Goal: Task Accomplishment & Management: Manage account settings

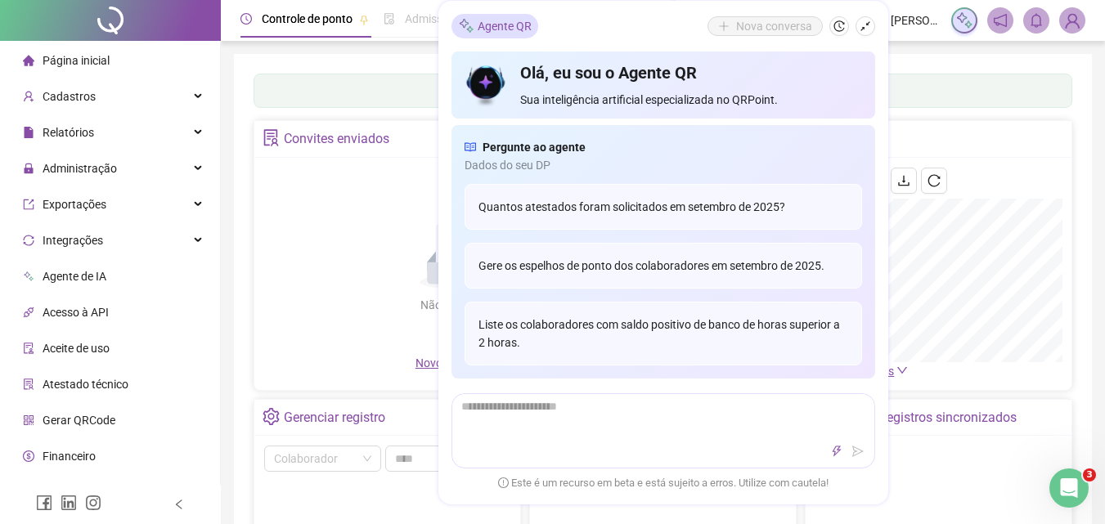
click at [864, 26] on icon "shrink" at bounding box center [865, 25] width 11 height 11
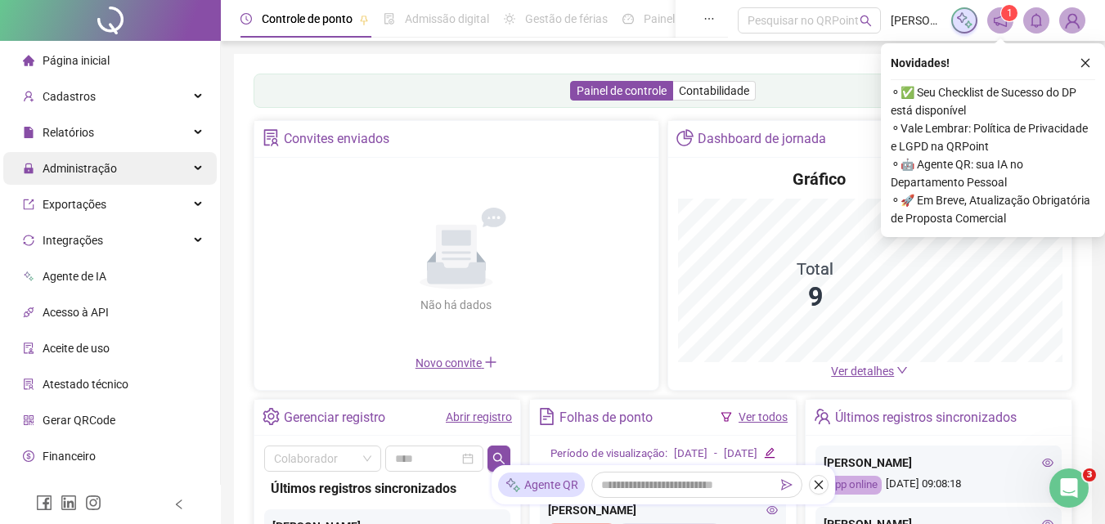
click at [70, 178] on span "Administração" at bounding box center [70, 168] width 94 height 33
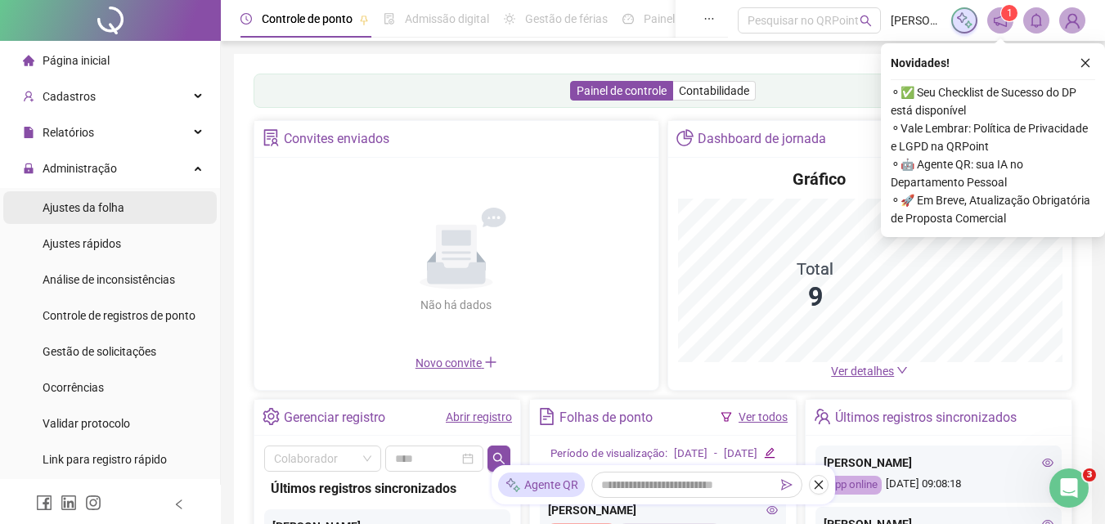
click at [115, 214] on span "Ajustes da folha" at bounding box center [84, 207] width 82 height 13
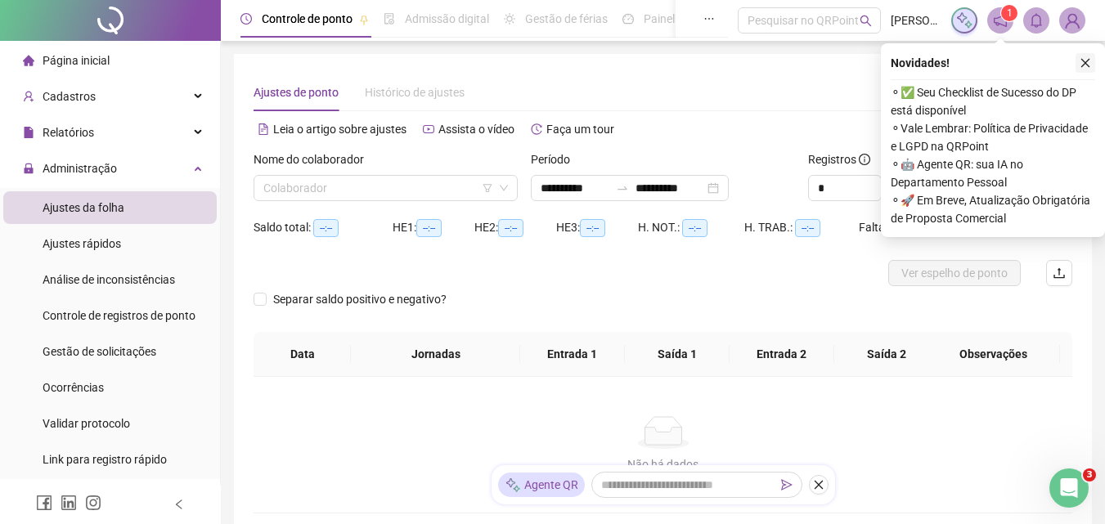
click at [1093, 56] on button "button" at bounding box center [1086, 63] width 20 height 20
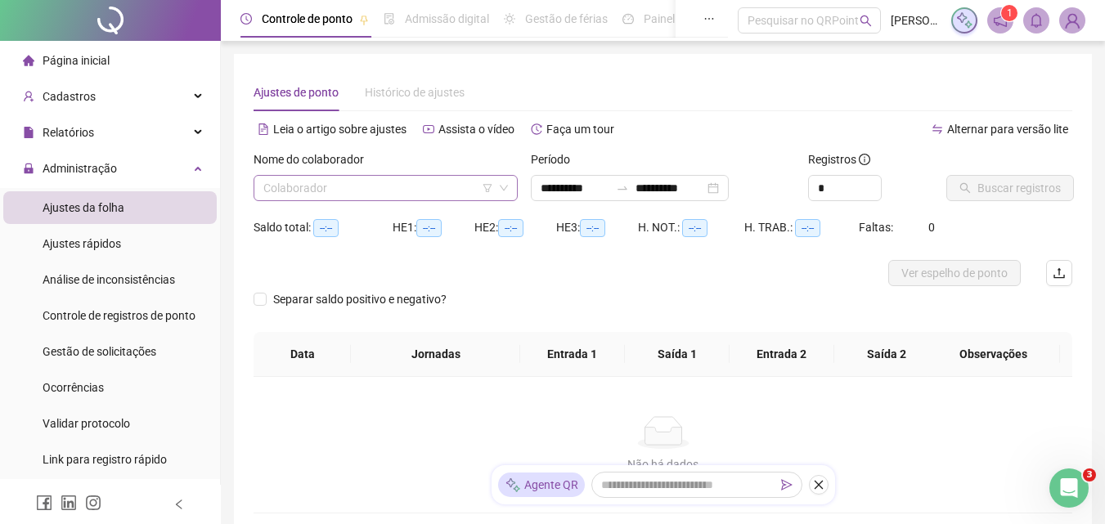
click at [452, 182] on input "search" at bounding box center [378, 188] width 230 height 25
click at [645, 123] on div "Leia o artigo sobre ajustes Assista o vídeo Faça um tour" at bounding box center [459, 129] width 410 height 26
type input "**********"
click at [371, 186] on input "search" at bounding box center [378, 188] width 230 height 25
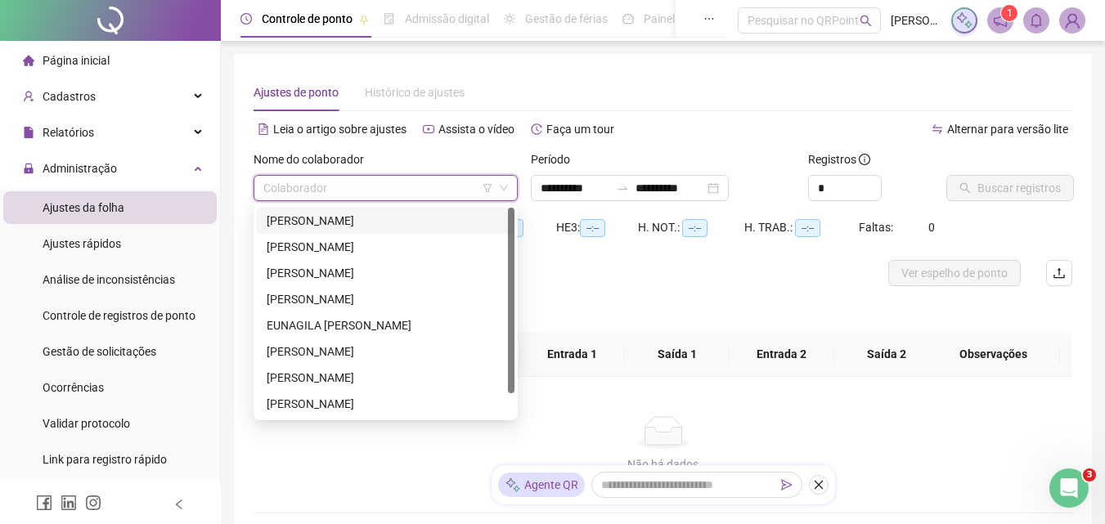
click at [375, 213] on div "[PERSON_NAME]" at bounding box center [386, 221] width 238 height 18
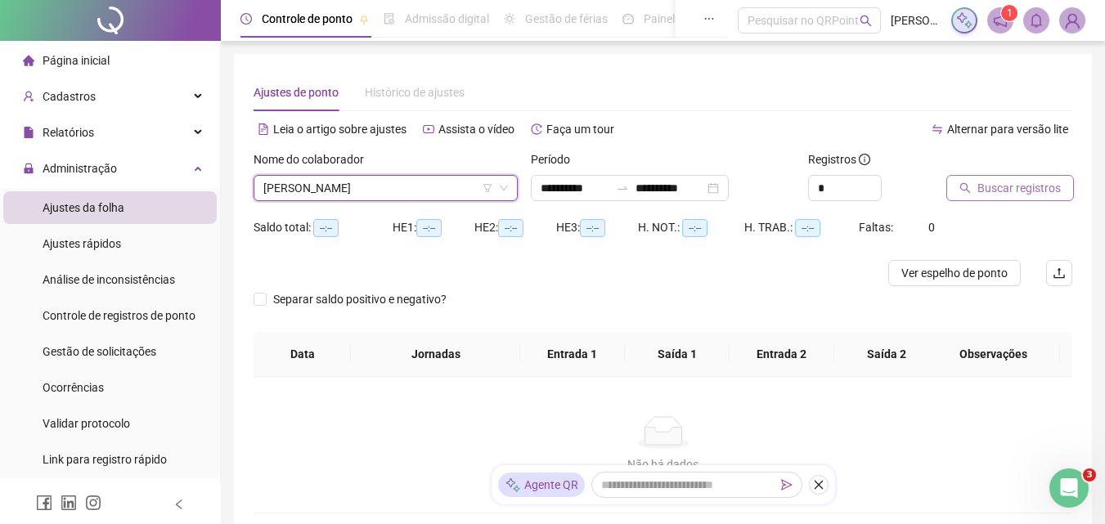
click at [990, 196] on span "Buscar registros" at bounding box center [1018, 188] width 83 height 18
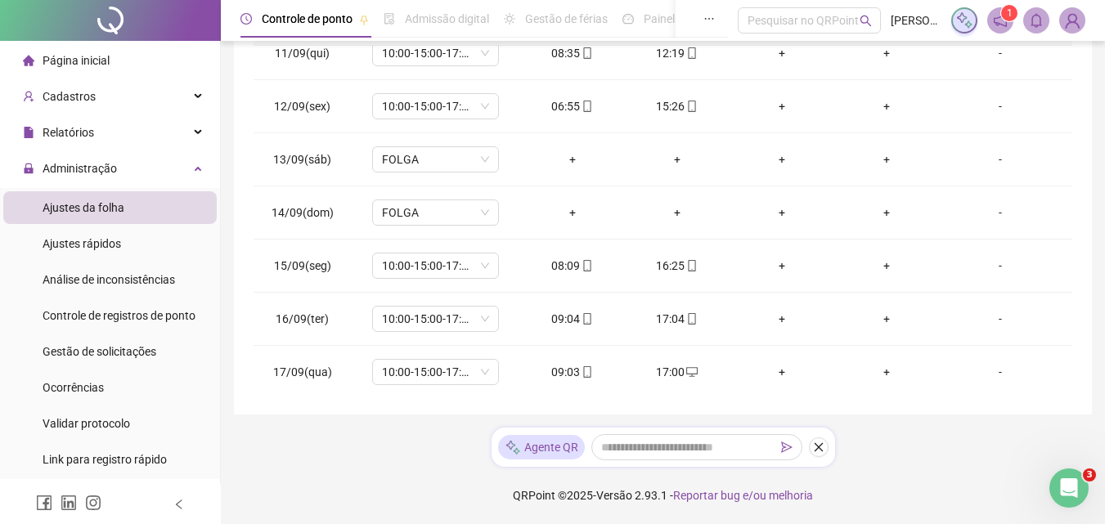
scroll to position [608, 0]
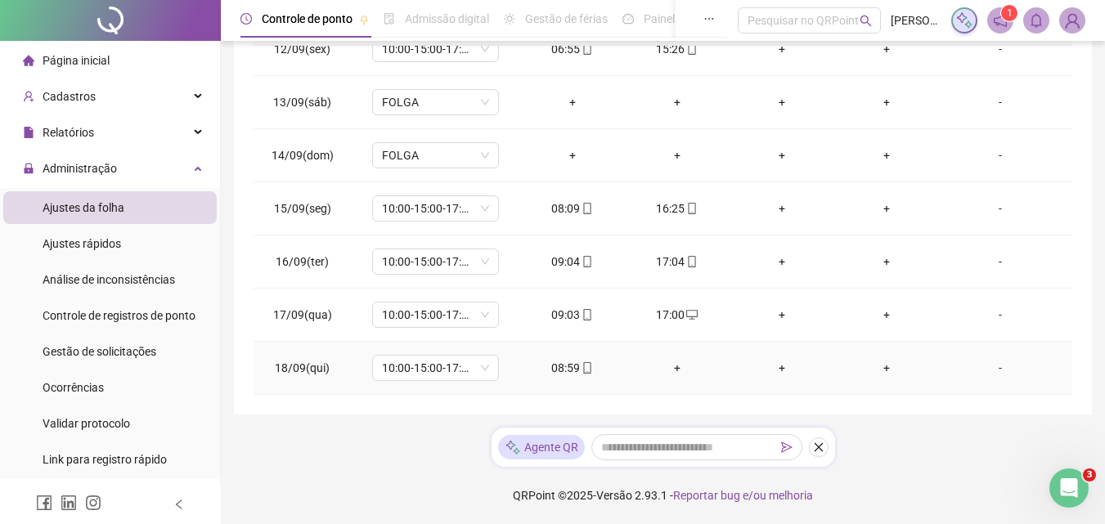
click at [673, 364] on div "+" at bounding box center [677, 368] width 79 height 18
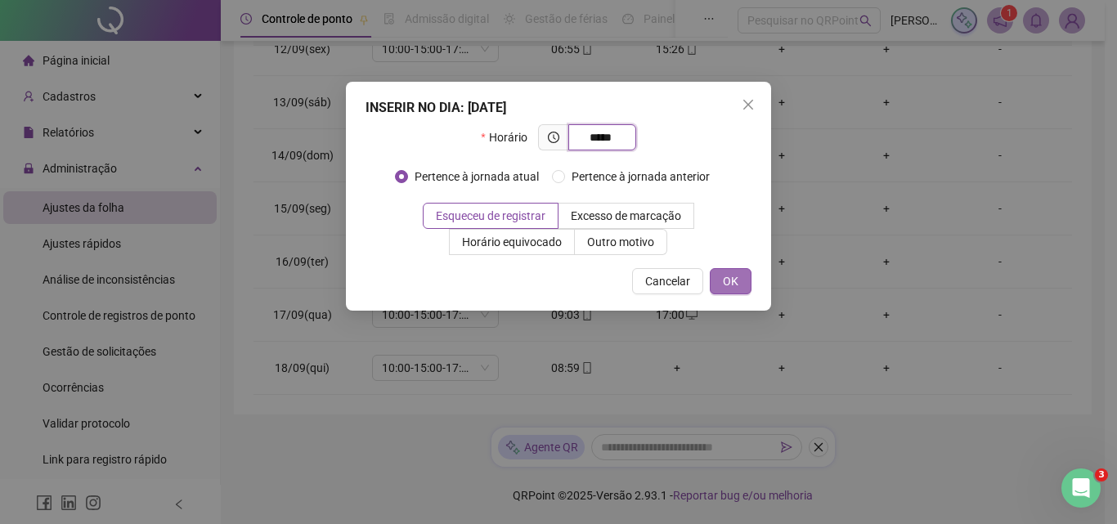
type input "*****"
click at [729, 284] on span "OK" at bounding box center [731, 281] width 16 height 18
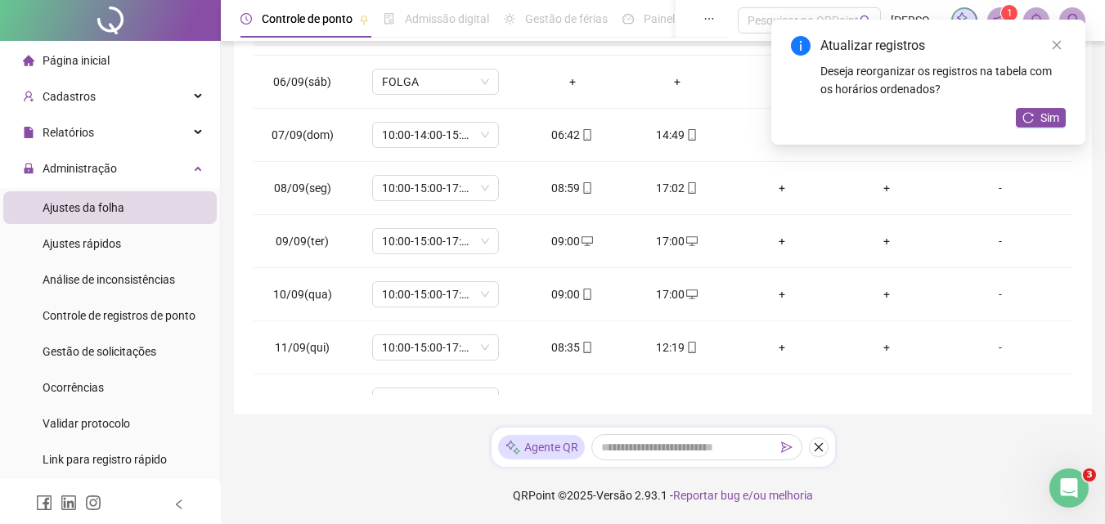
scroll to position [35, 0]
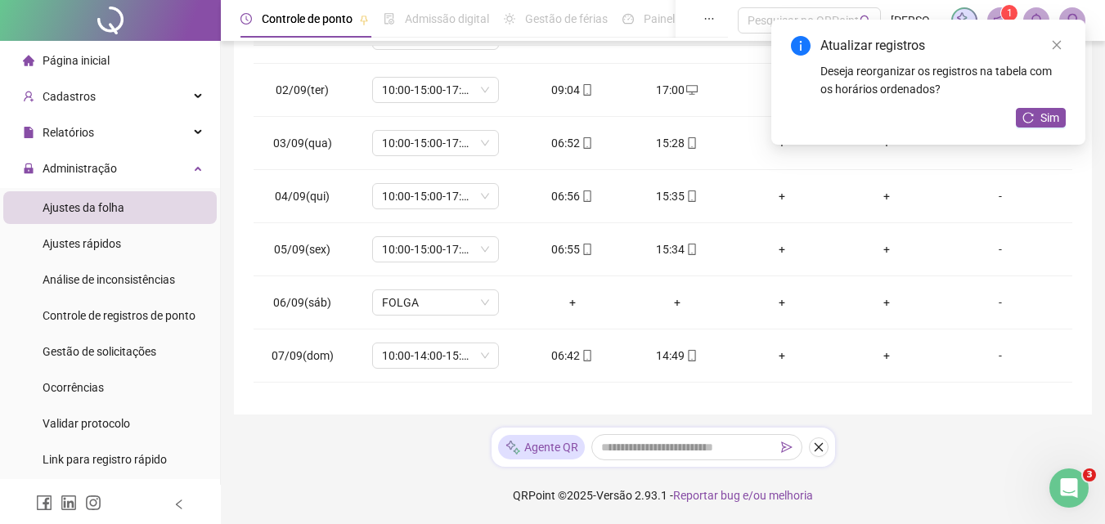
click at [1036, 130] on div "Atualizar registros Deseja reorganizar os registros na tabela com os horários o…" at bounding box center [928, 82] width 314 height 125
click at [1044, 115] on span "Sim" at bounding box center [1049, 118] width 19 height 18
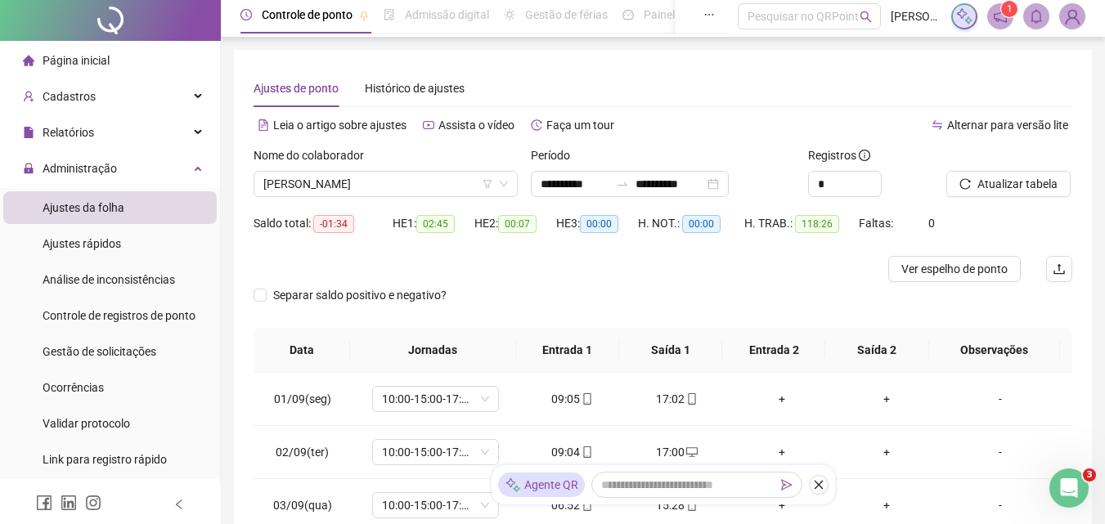
scroll to position [0, 0]
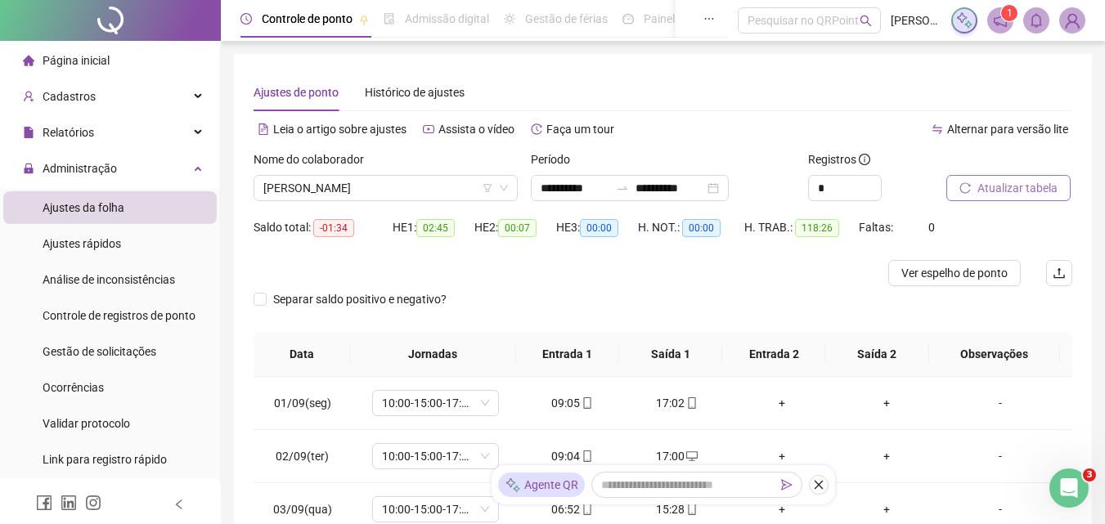
click at [989, 183] on span "Atualizar tabela" at bounding box center [1017, 188] width 80 height 18
click at [395, 198] on span "[PERSON_NAME]" at bounding box center [385, 188] width 245 height 25
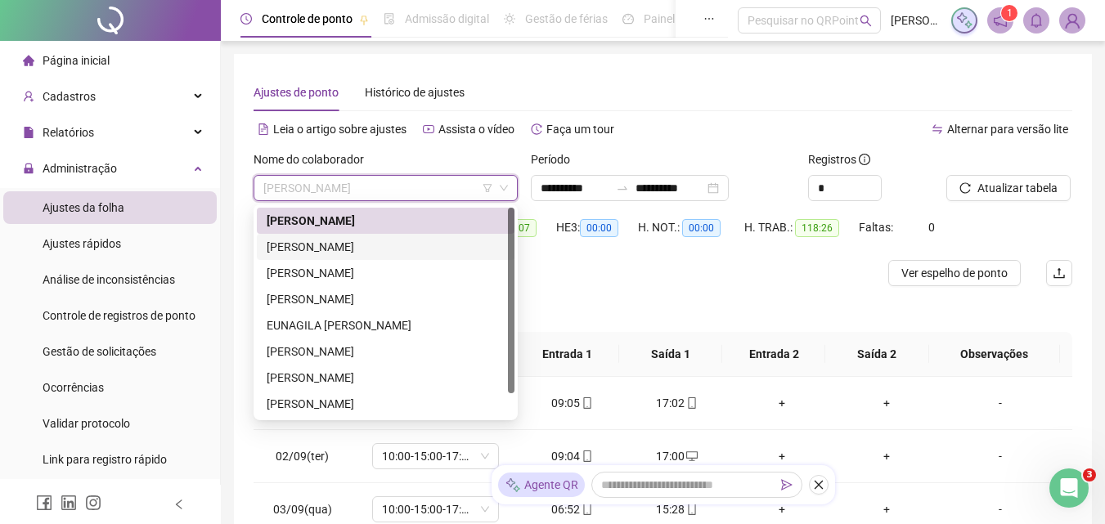
click at [404, 254] on div "[PERSON_NAME]" at bounding box center [386, 247] width 238 height 18
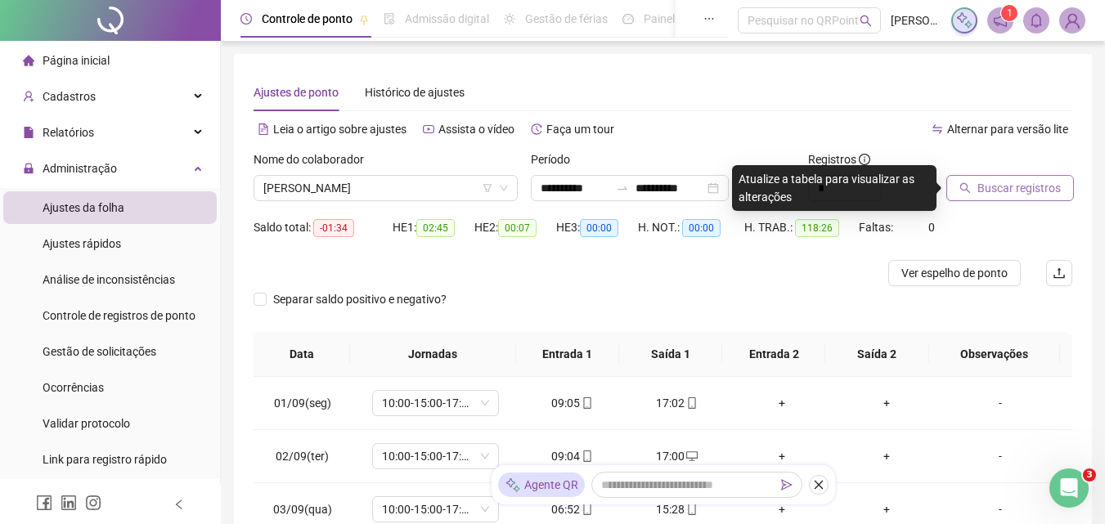
click at [1027, 193] on span "Buscar registros" at bounding box center [1018, 188] width 83 height 18
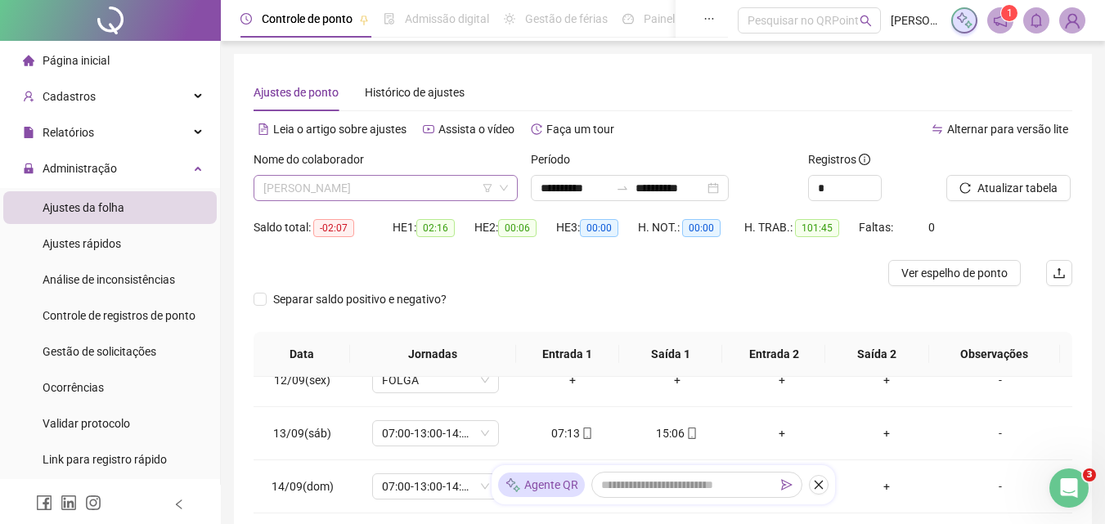
click at [454, 185] on span "[PERSON_NAME]" at bounding box center [385, 188] width 245 height 25
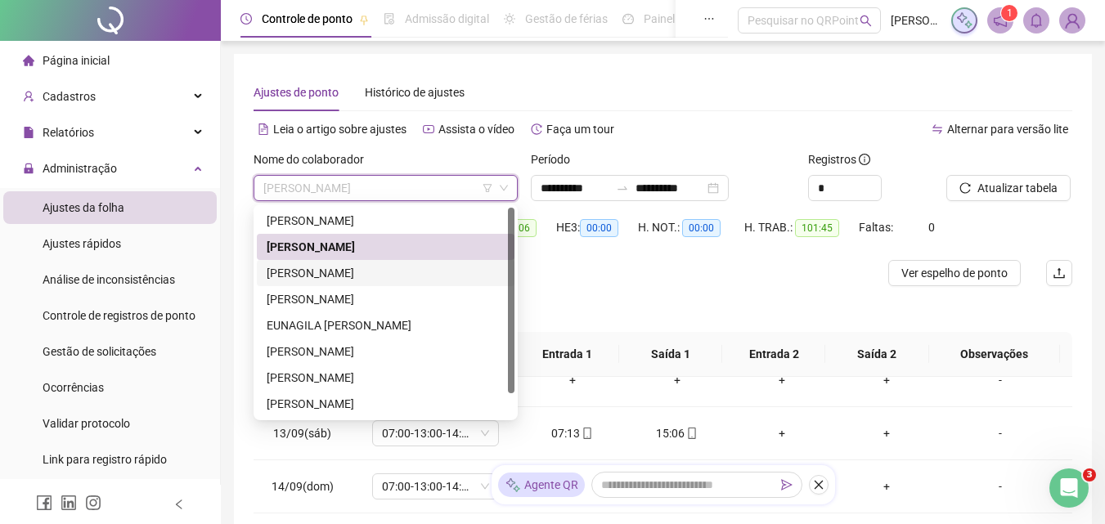
click at [420, 278] on div "[PERSON_NAME]" at bounding box center [386, 273] width 238 height 18
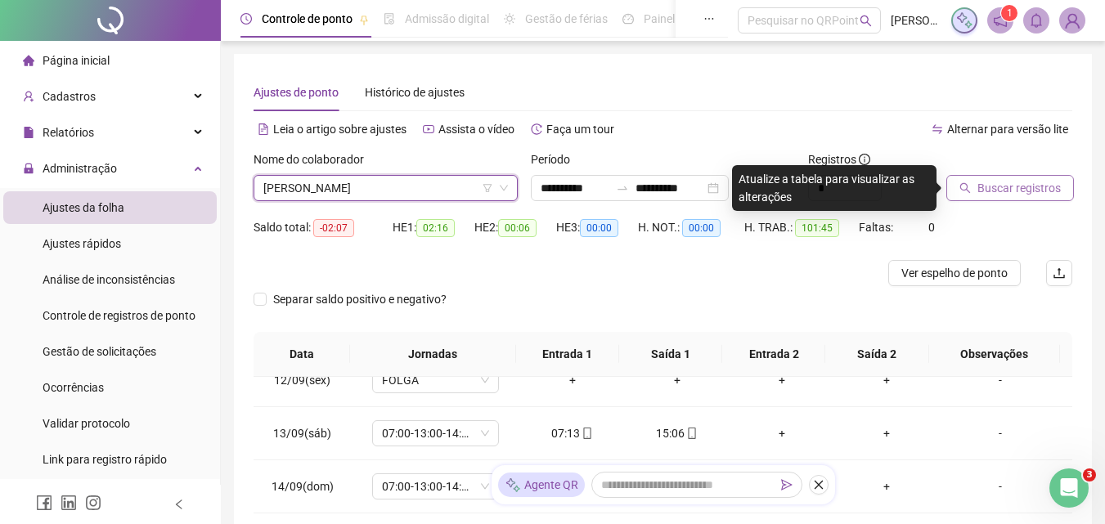
click at [1035, 178] on button "Buscar registros" at bounding box center [1010, 188] width 128 height 26
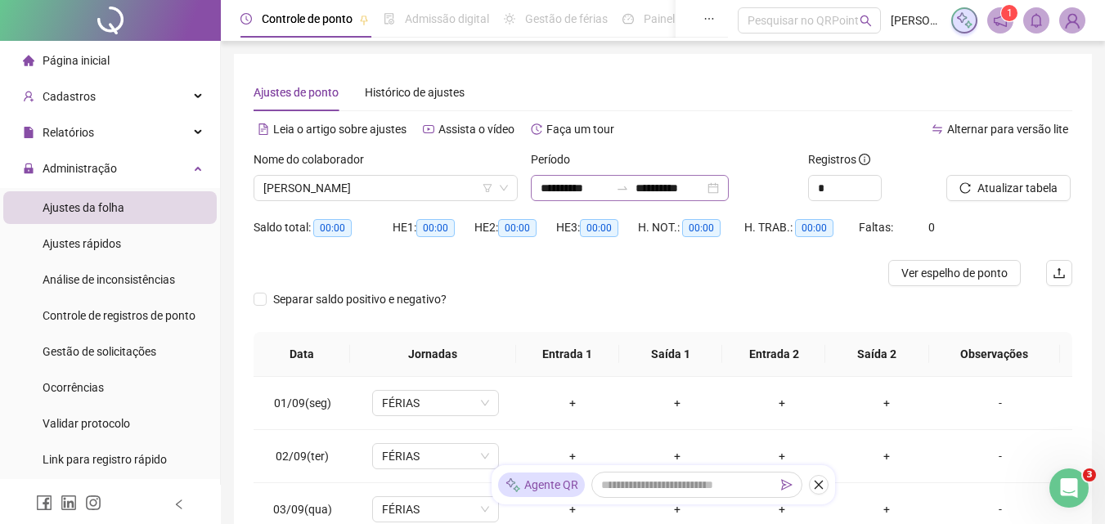
click at [628, 189] on div at bounding box center [622, 188] width 26 height 13
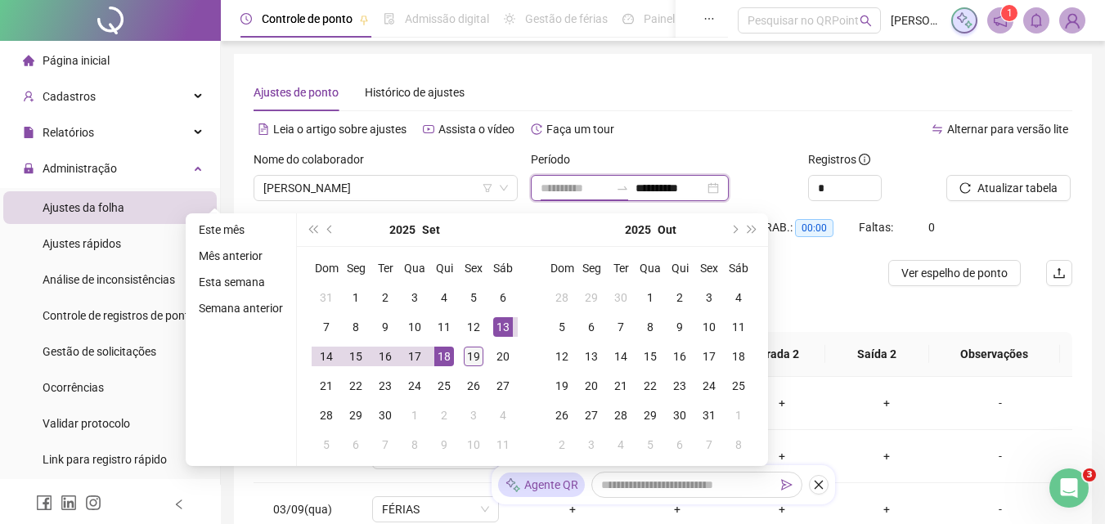
type input "**********"
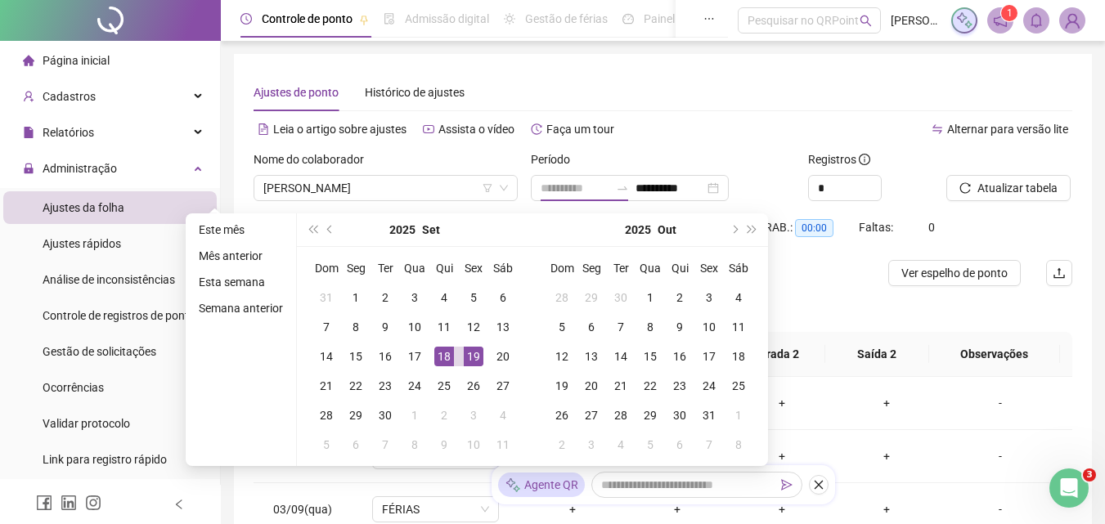
click at [470, 352] on div "19" at bounding box center [474, 357] width 20 height 20
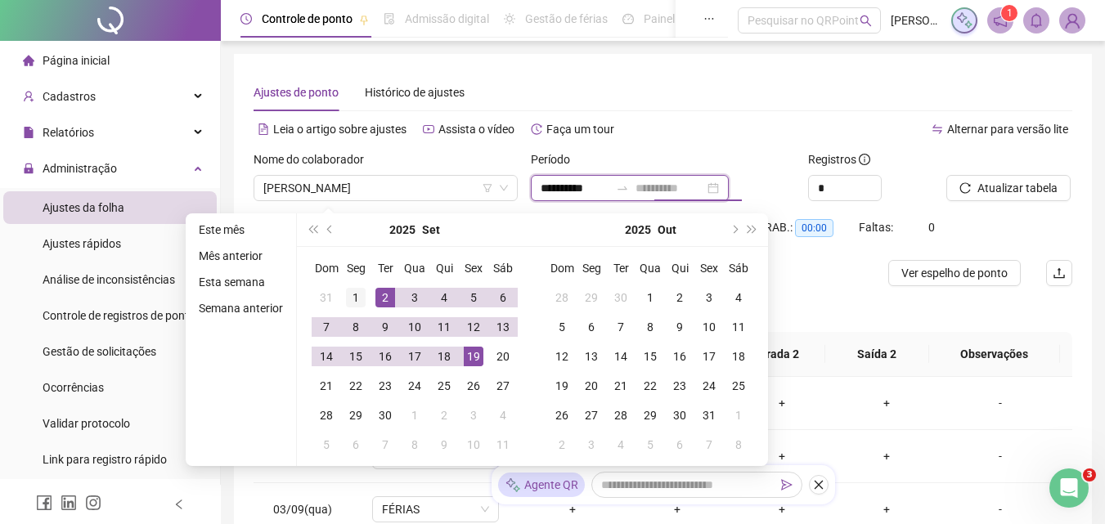
type input "**********"
click at [358, 298] on div "1" at bounding box center [356, 298] width 20 height 20
type input "**********"
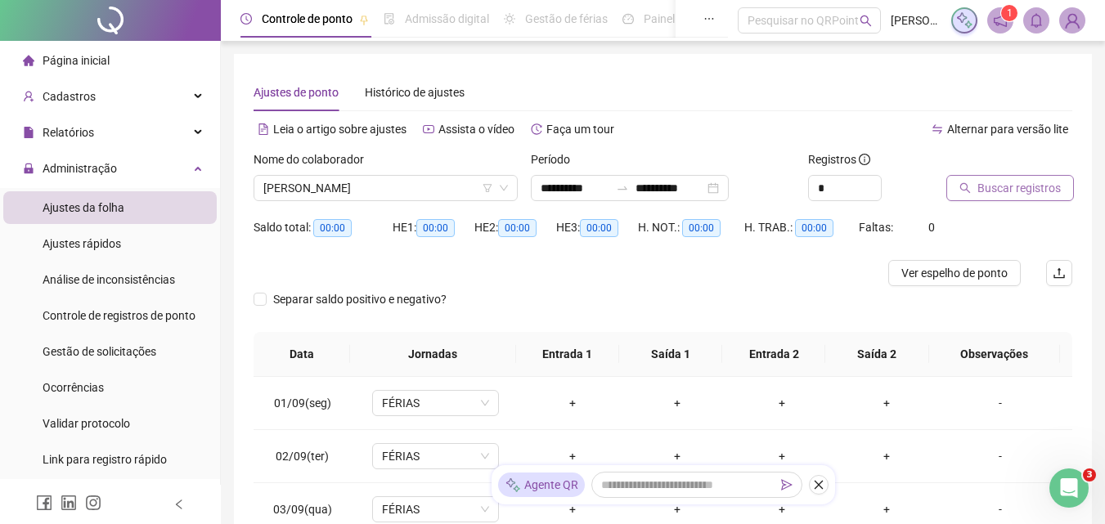
click at [1008, 188] on span "Buscar registros" at bounding box center [1018, 188] width 83 height 18
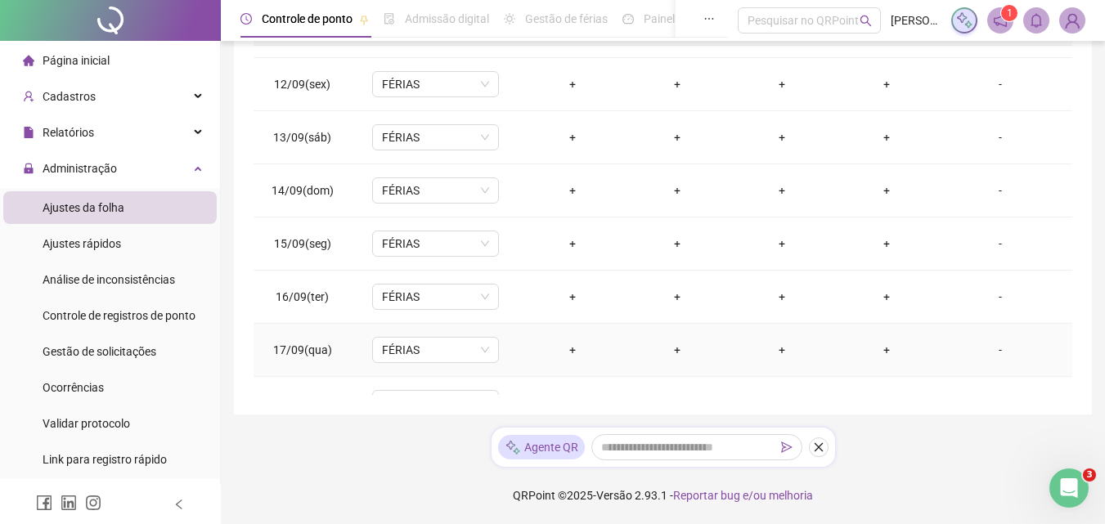
scroll to position [661, 0]
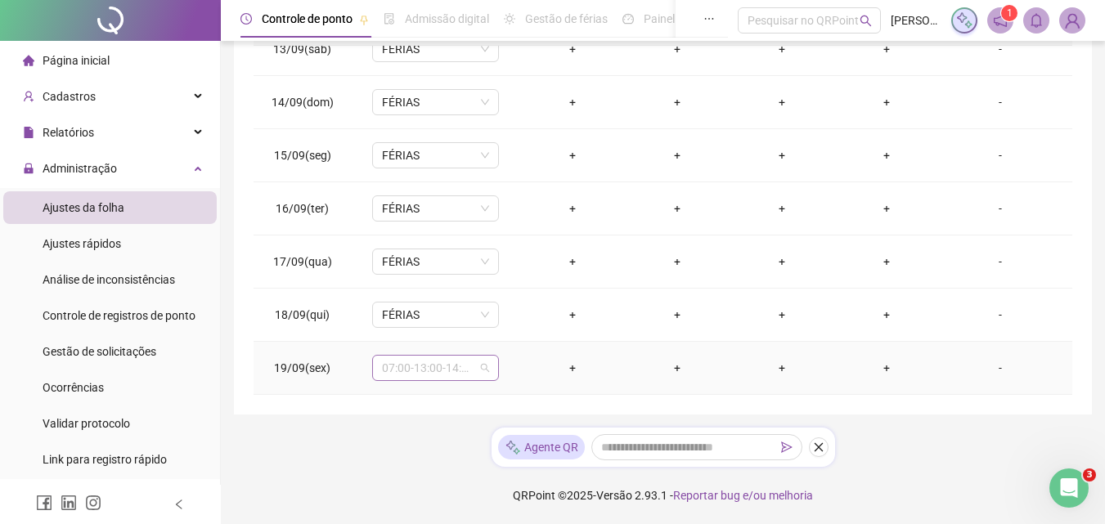
click at [448, 357] on span "07:00-13:00-14:00-16:00" at bounding box center [435, 368] width 107 height 25
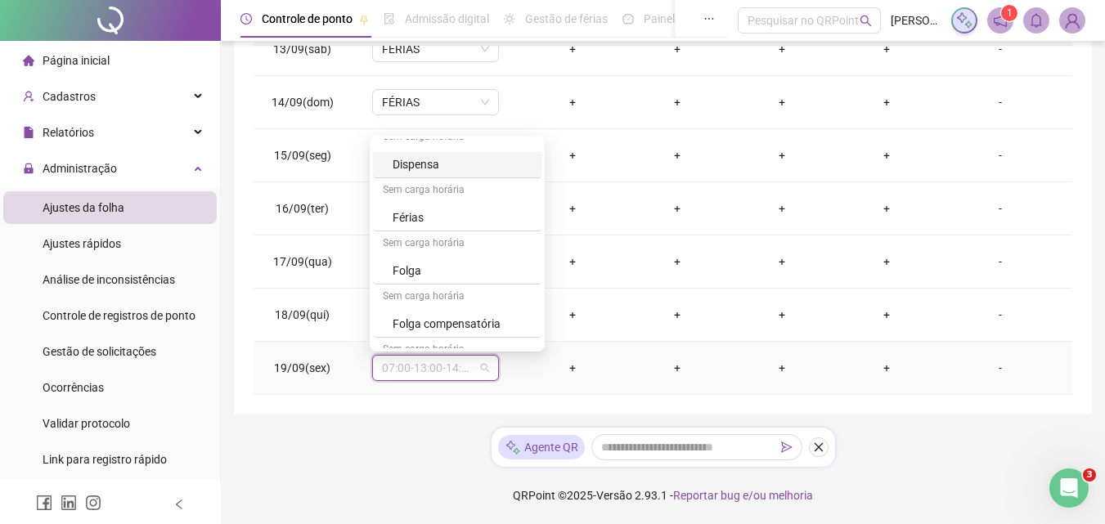
scroll to position [1063, 0]
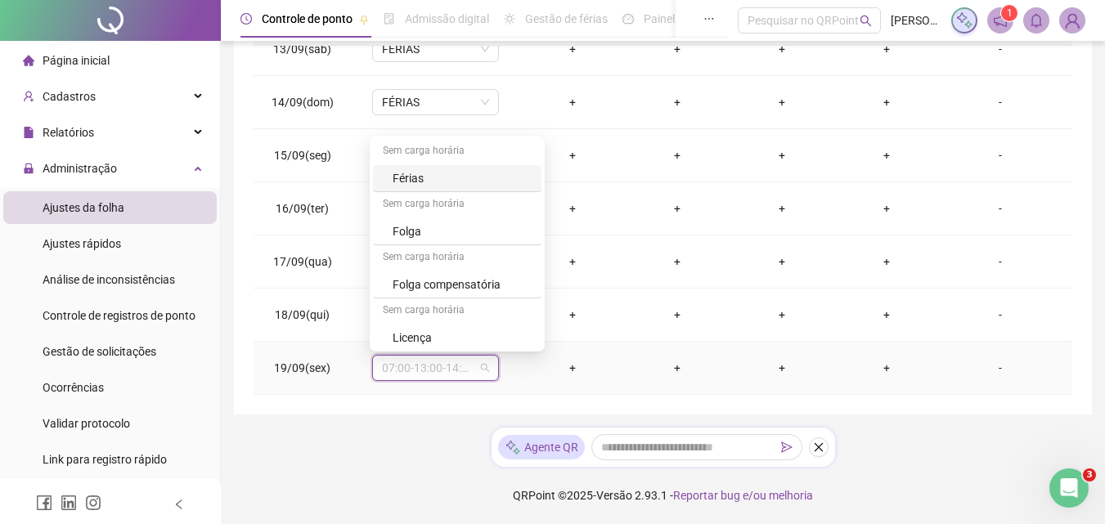
click at [460, 183] on div "Férias" at bounding box center [462, 178] width 139 height 18
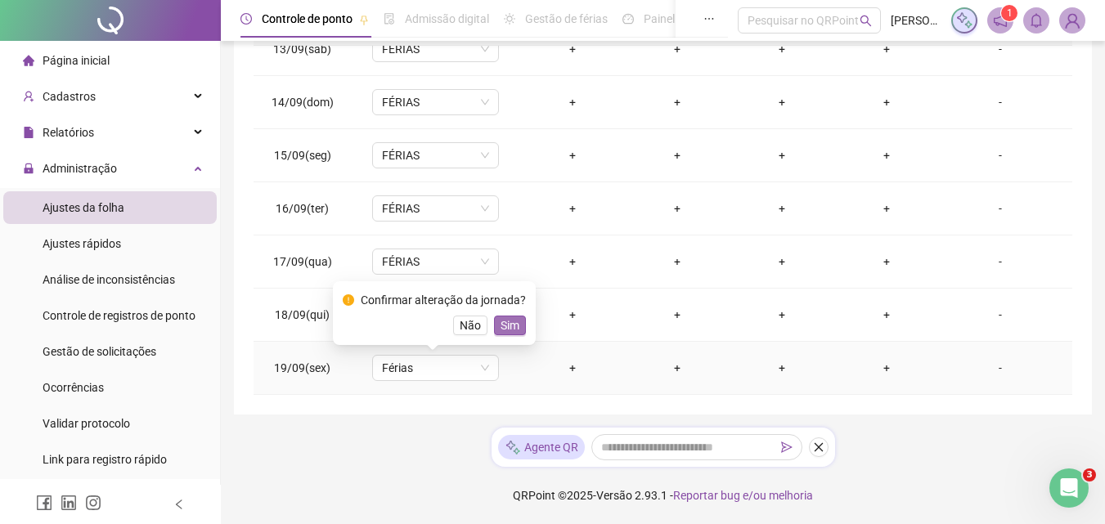
click at [507, 327] on span "Sim" at bounding box center [510, 326] width 19 height 18
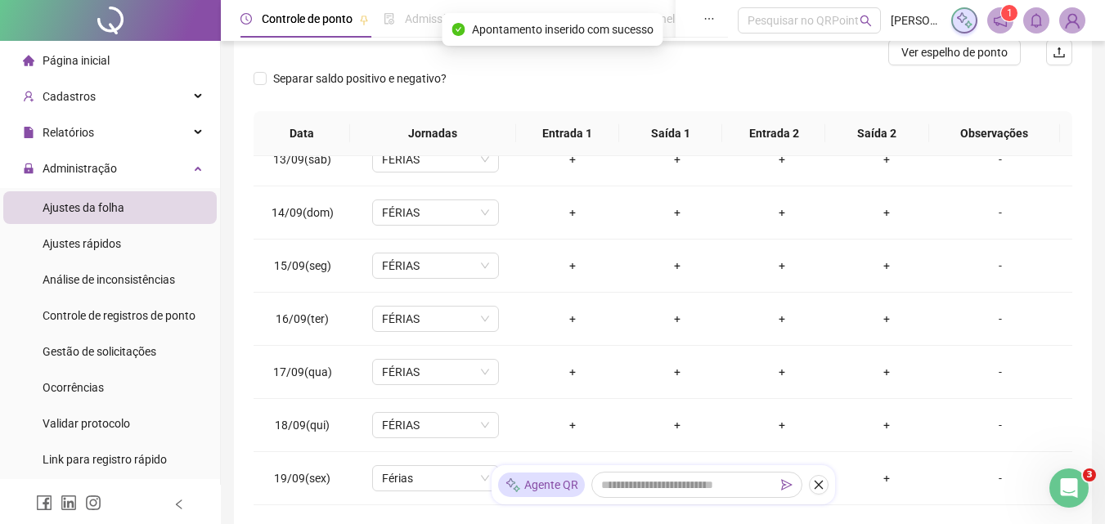
scroll to position [0, 0]
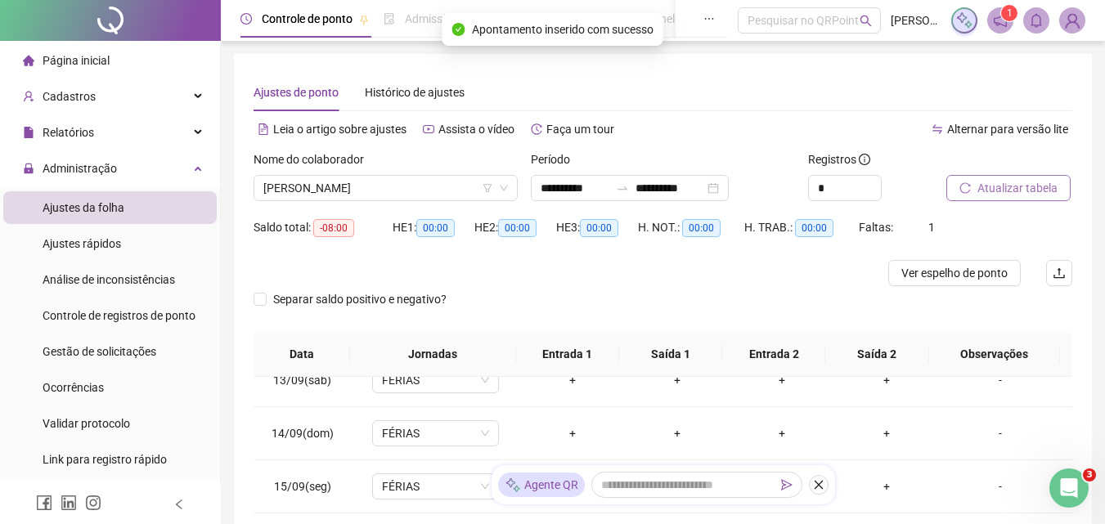
click at [989, 197] on button "Atualizar tabela" at bounding box center [1008, 188] width 124 height 26
click at [574, 277] on div at bounding box center [561, 273] width 614 height 26
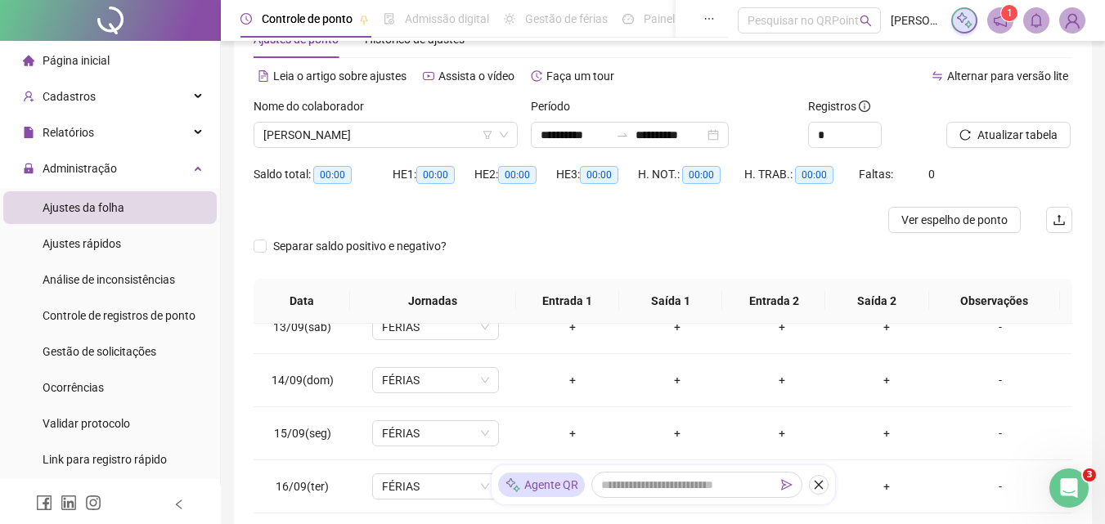
scroll to position [82, 0]
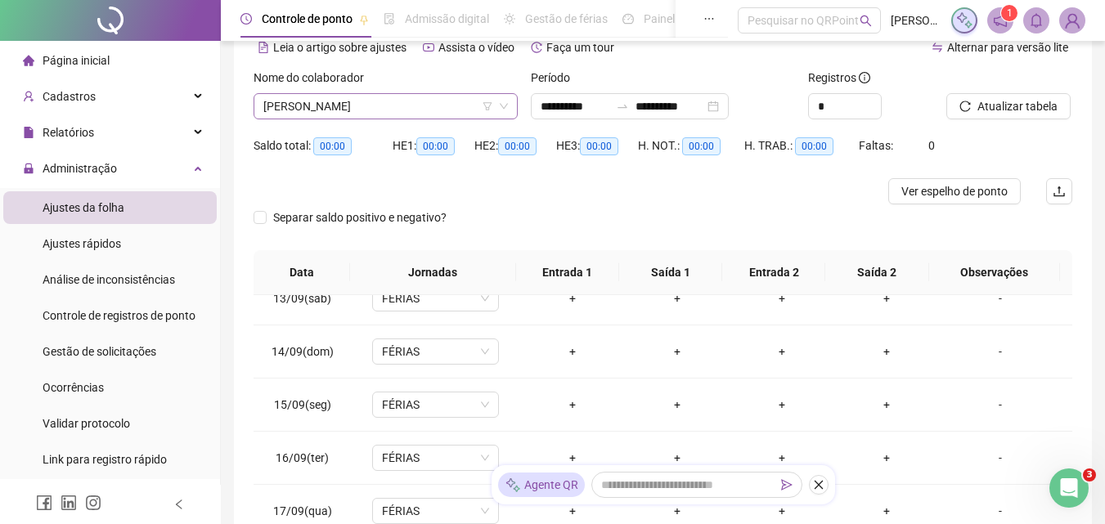
click at [406, 113] on span "[PERSON_NAME]" at bounding box center [385, 106] width 245 height 25
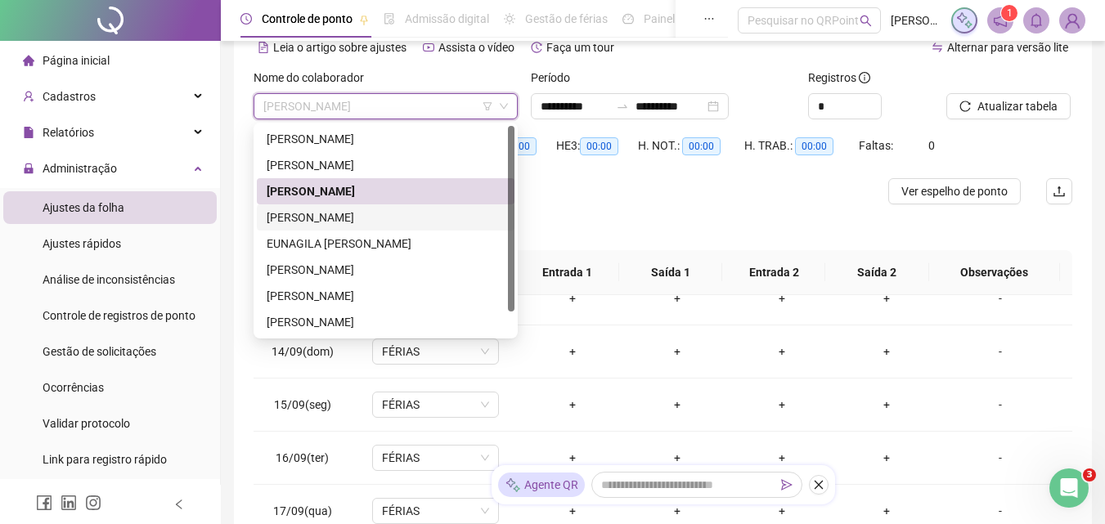
click at [350, 220] on div "[PERSON_NAME]" at bounding box center [386, 218] width 238 height 18
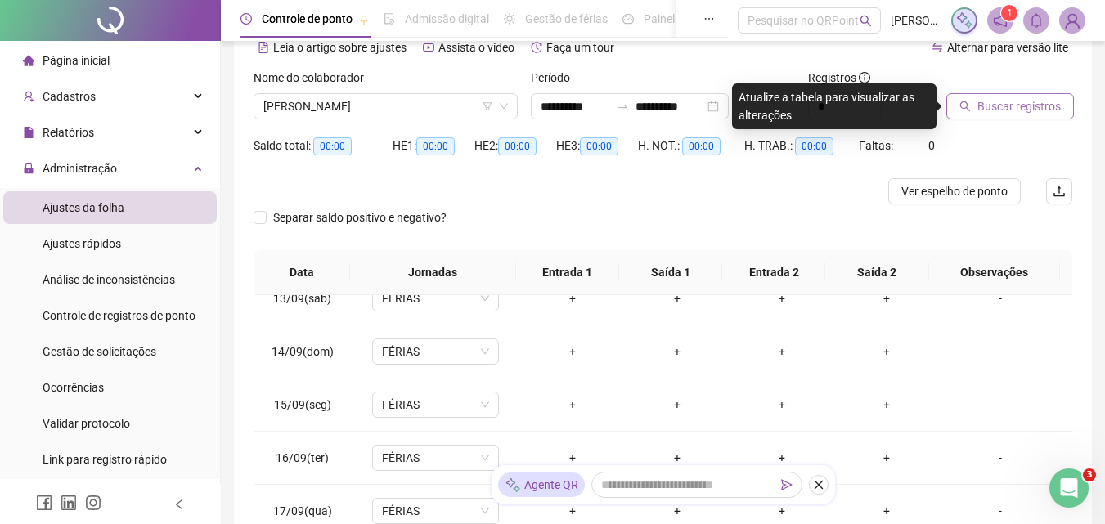
click at [999, 99] on span "Buscar registros" at bounding box center [1018, 106] width 83 height 18
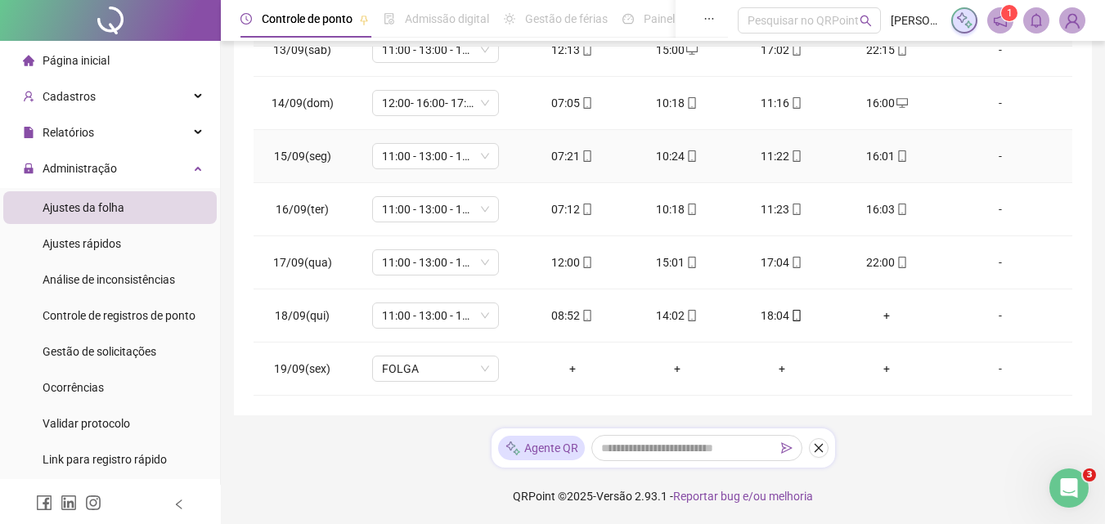
scroll to position [331, 0]
click at [875, 313] on div "+" at bounding box center [886, 315] width 79 height 18
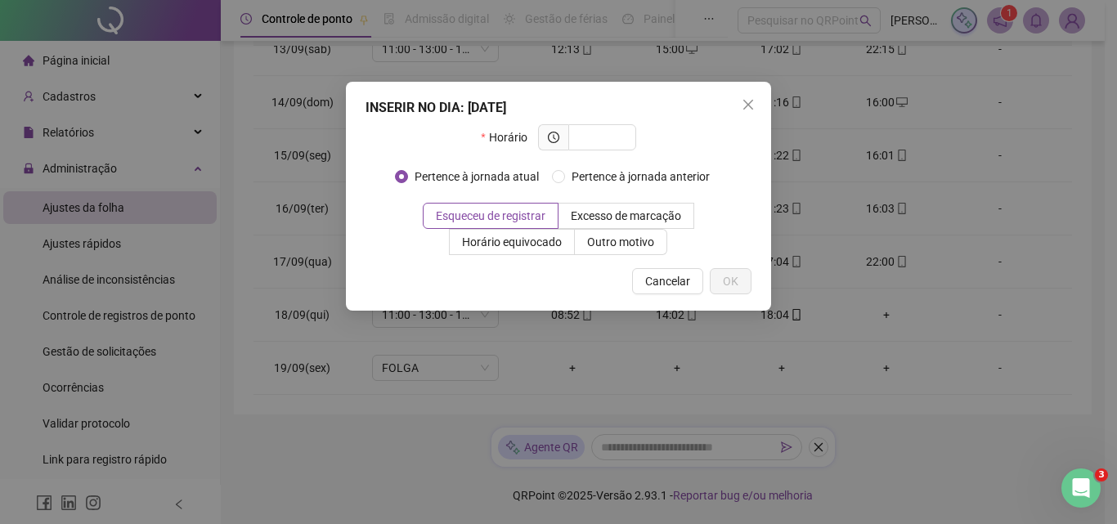
click at [741, 119] on div "INSERIR NO DIA : [DATE] Horário Pertence à jornada atual Pertence à jornada ant…" at bounding box center [558, 196] width 425 height 229
click at [748, 106] on icon "close" at bounding box center [748, 104] width 13 height 13
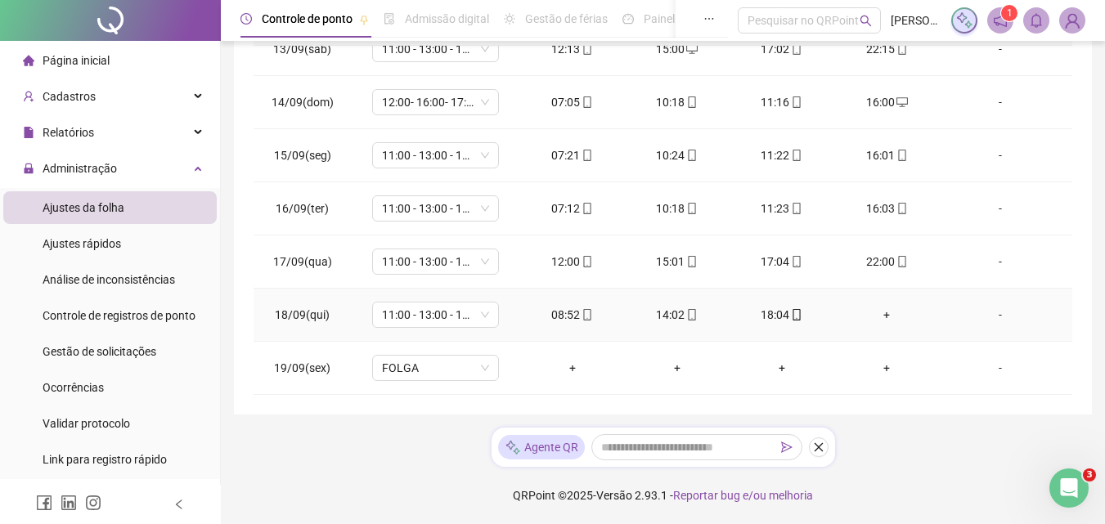
click at [869, 312] on div "+" at bounding box center [886, 315] width 79 height 18
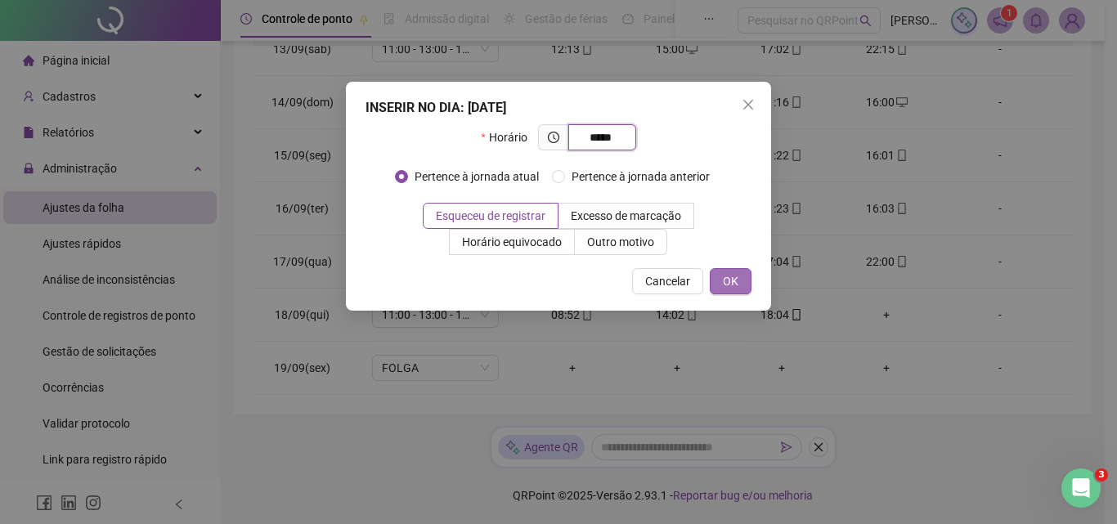
type input "*****"
click at [719, 292] on button "OK" at bounding box center [731, 281] width 42 height 26
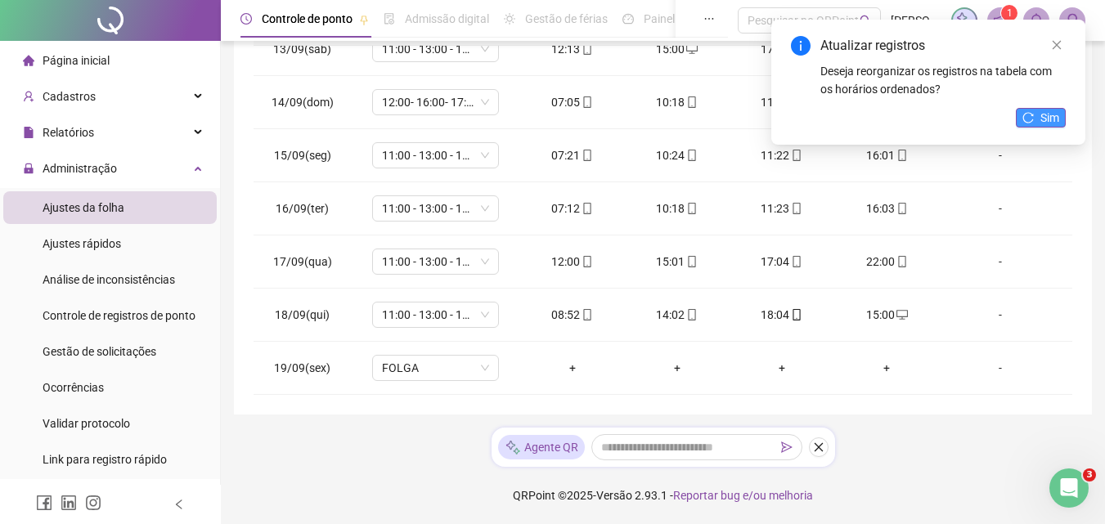
click at [1033, 119] on icon "reload" at bounding box center [1027, 117] width 11 height 11
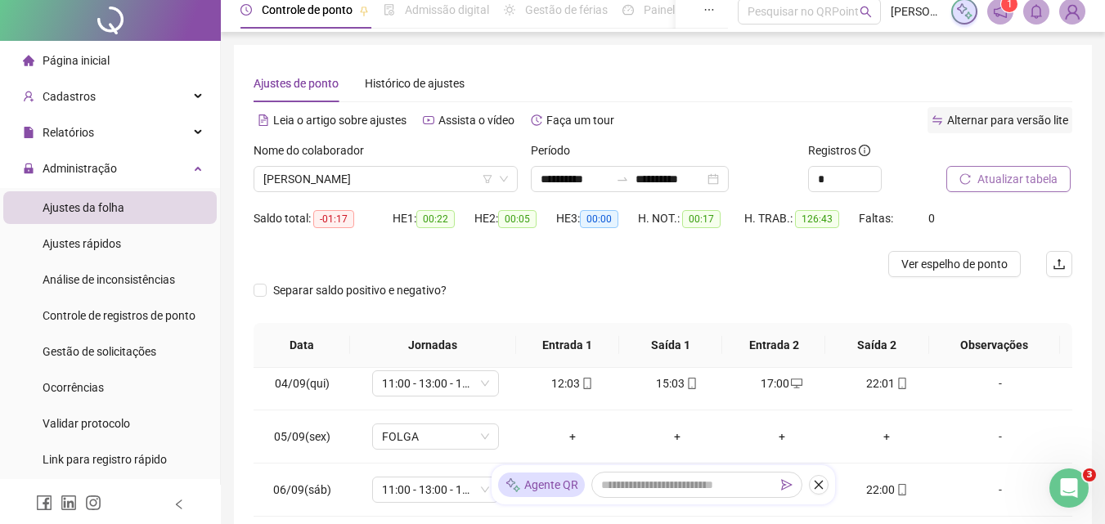
scroll to position [0, 0]
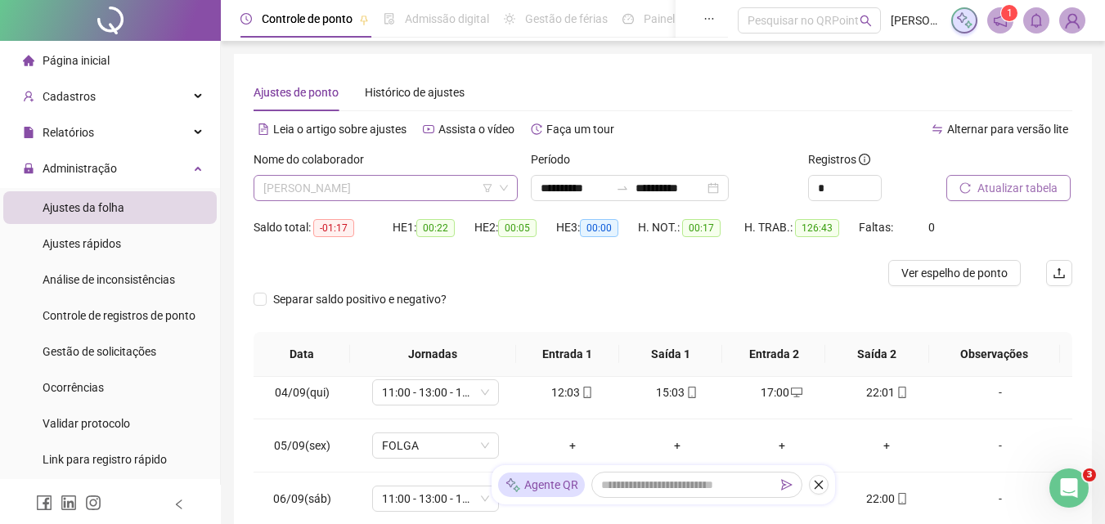
click at [447, 192] on span "[PERSON_NAME]" at bounding box center [385, 188] width 245 height 25
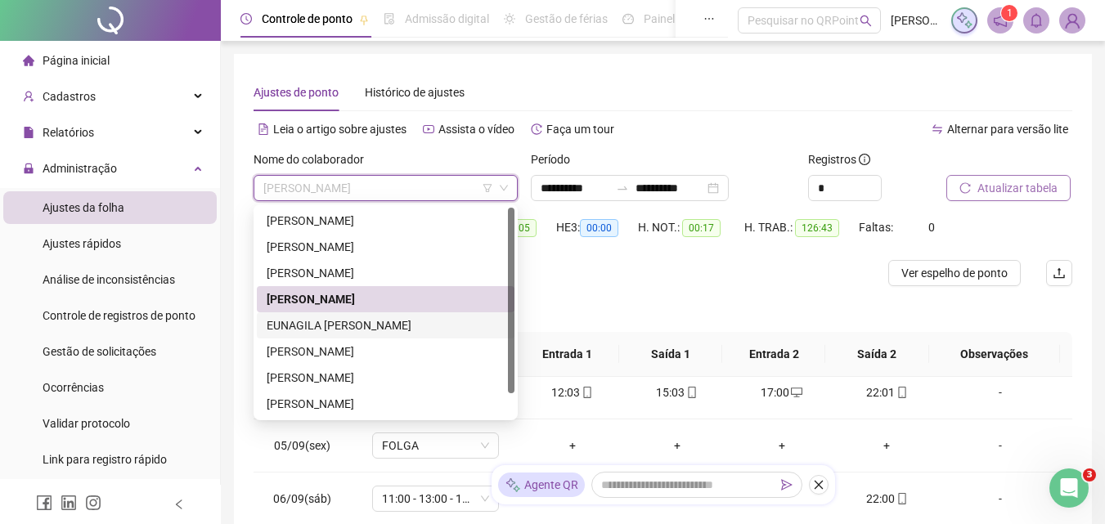
click at [343, 322] on div "EUNAGILA [PERSON_NAME]" at bounding box center [386, 326] width 238 height 18
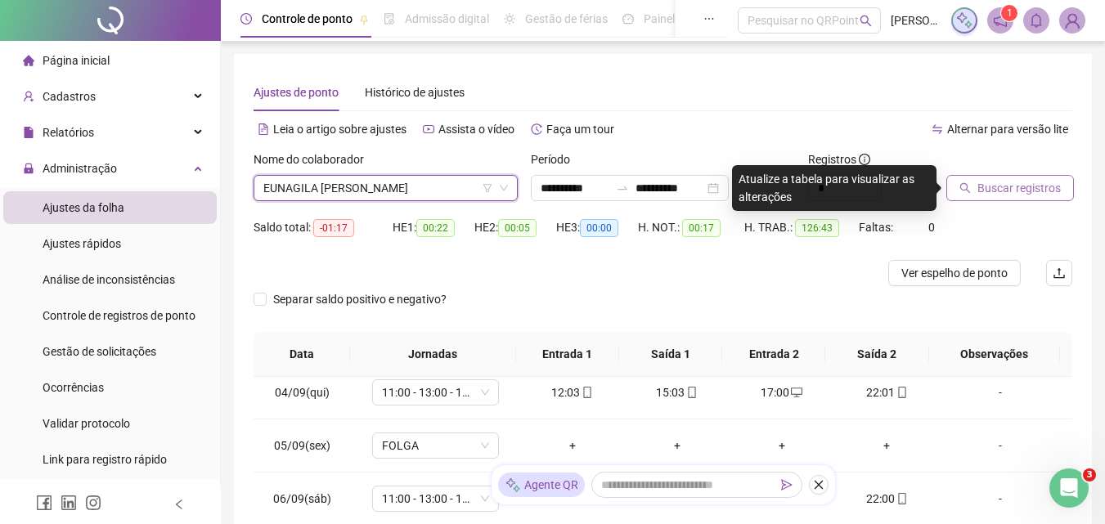
click at [1003, 191] on span "Buscar registros" at bounding box center [1018, 188] width 83 height 18
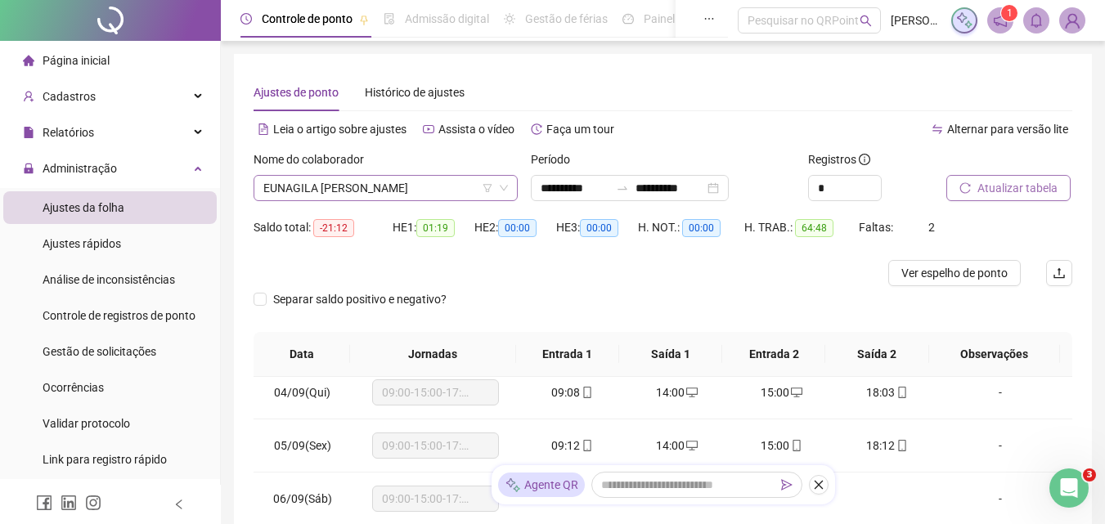
click at [427, 177] on span "EUNAGILA [PERSON_NAME]" at bounding box center [385, 188] width 245 height 25
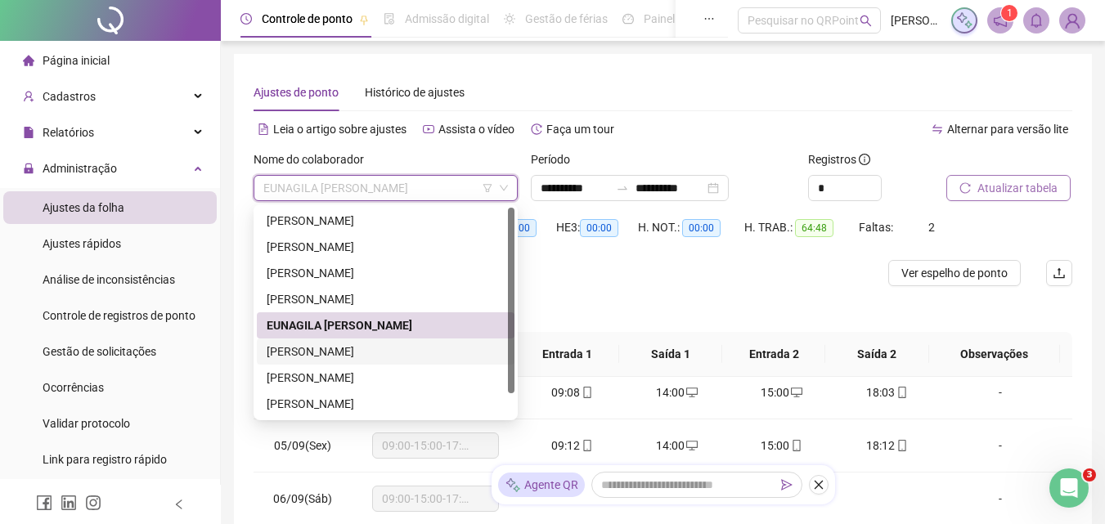
click at [358, 349] on div "[PERSON_NAME]" at bounding box center [386, 352] width 238 height 18
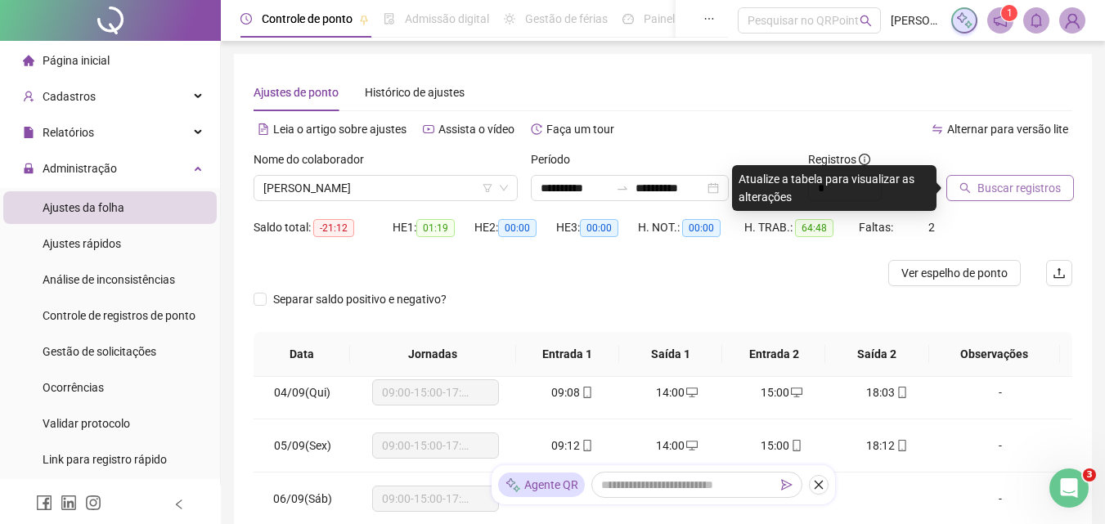
click at [1028, 182] on span "Buscar registros" at bounding box center [1018, 188] width 83 height 18
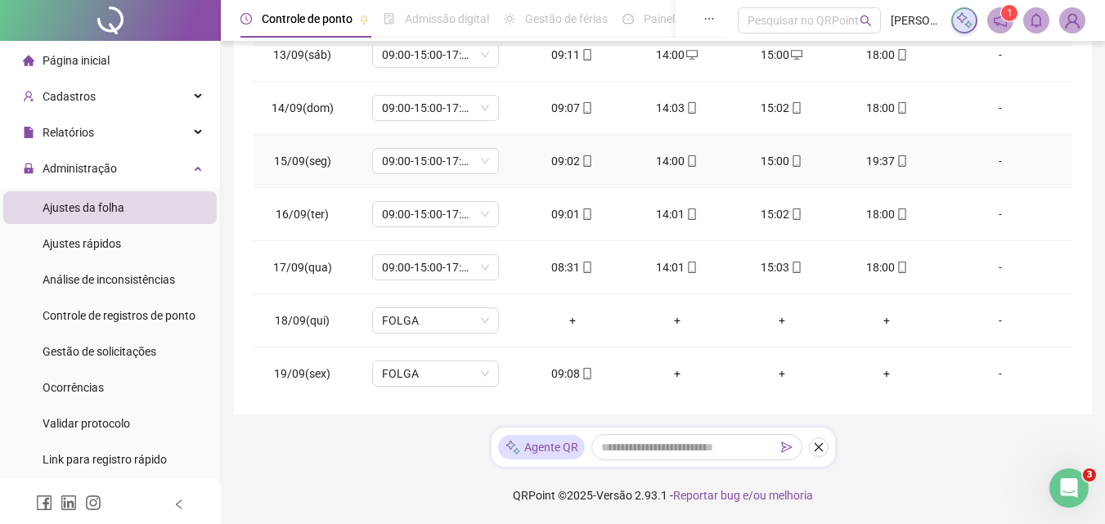
scroll to position [661, 0]
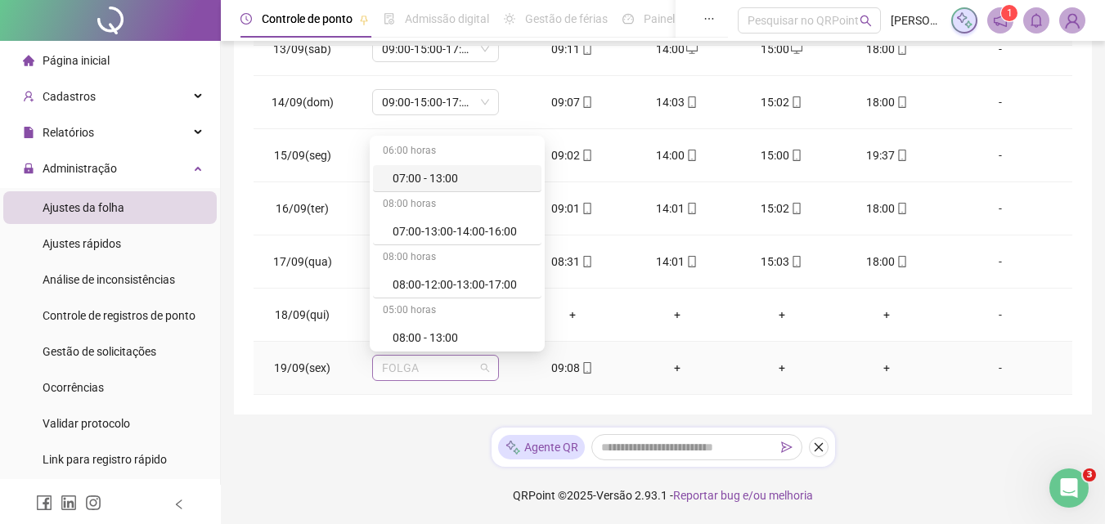
click at [418, 362] on span "FOLGA" at bounding box center [435, 368] width 107 height 25
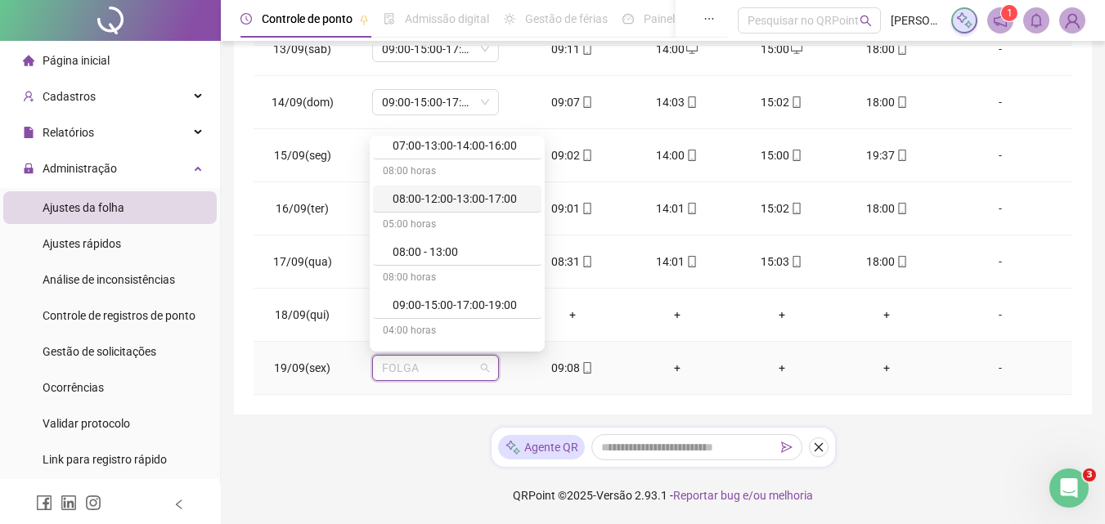
scroll to position [164, 0]
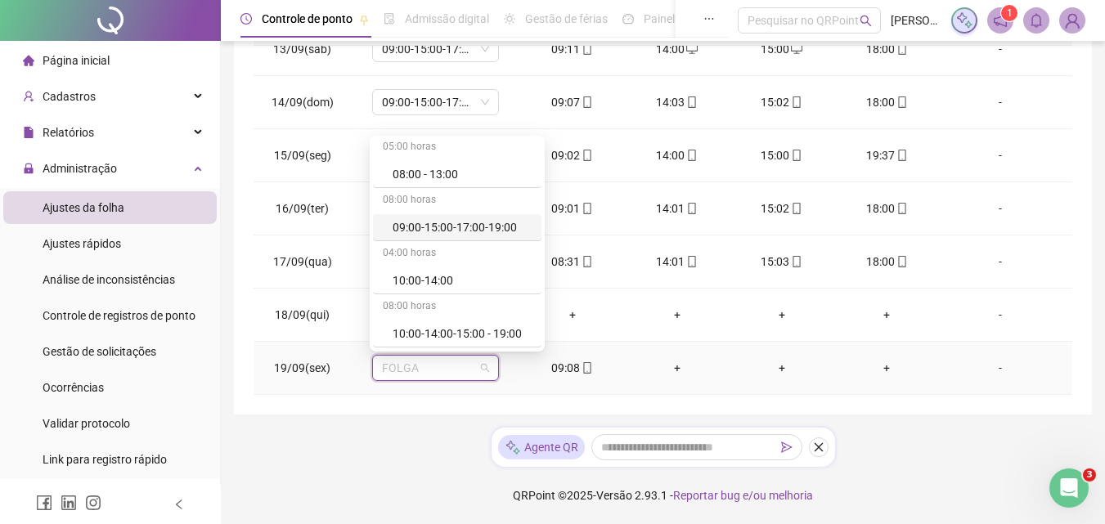
click at [471, 227] on div "09:00-15:00-17:00-19:00" at bounding box center [462, 227] width 139 height 18
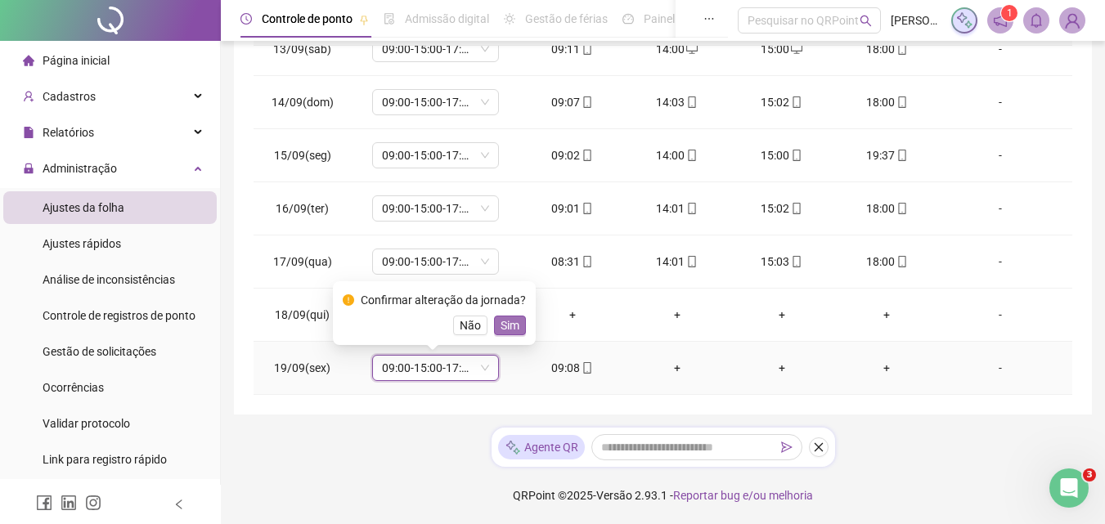
click at [510, 322] on span "Sim" at bounding box center [510, 326] width 19 height 18
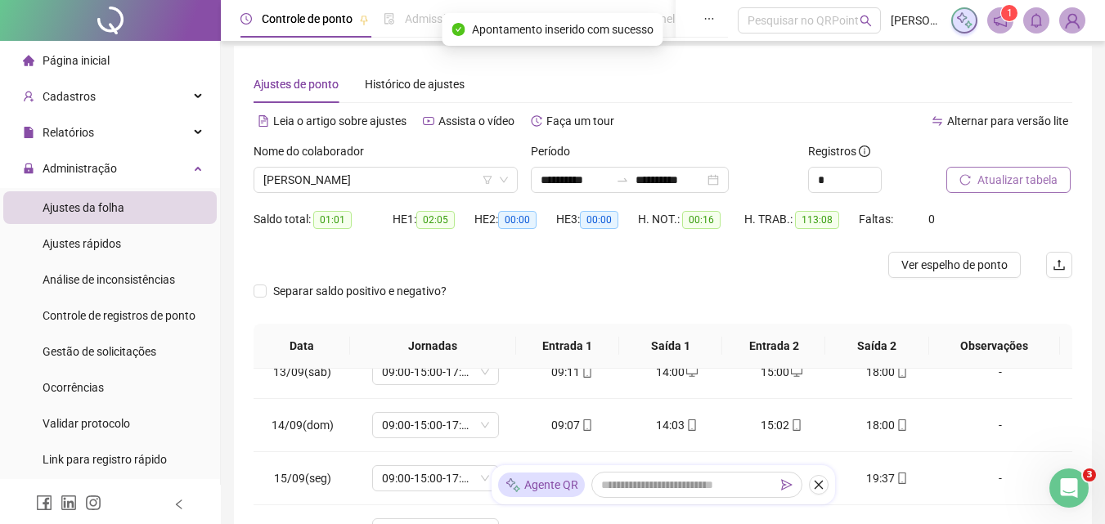
scroll to position [0, 0]
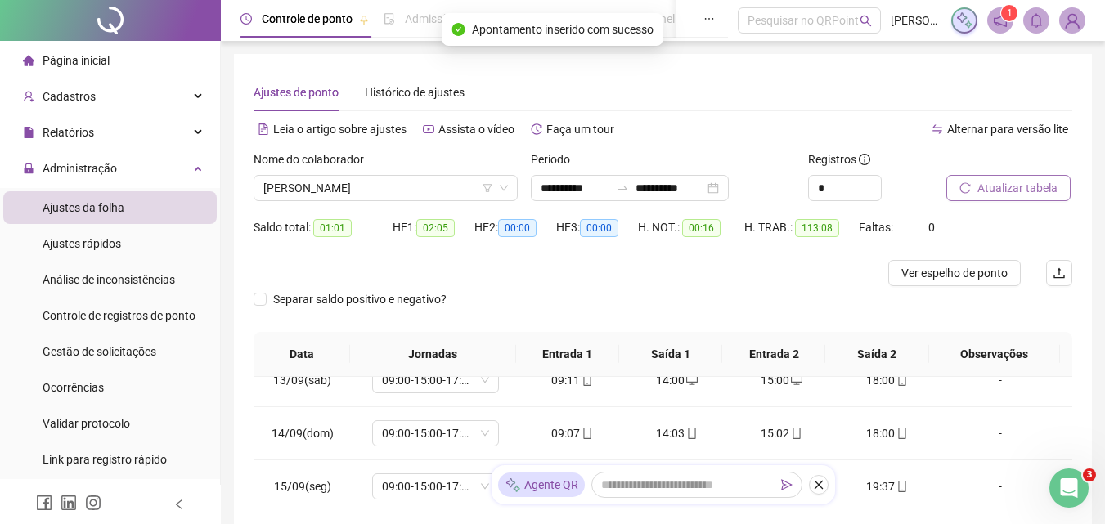
click at [1033, 190] on span "Atualizar tabela" at bounding box center [1017, 188] width 80 height 18
click at [401, 188] on span "[PERSON_NAME]" at bounding box center [385, 188] width 245 height 25
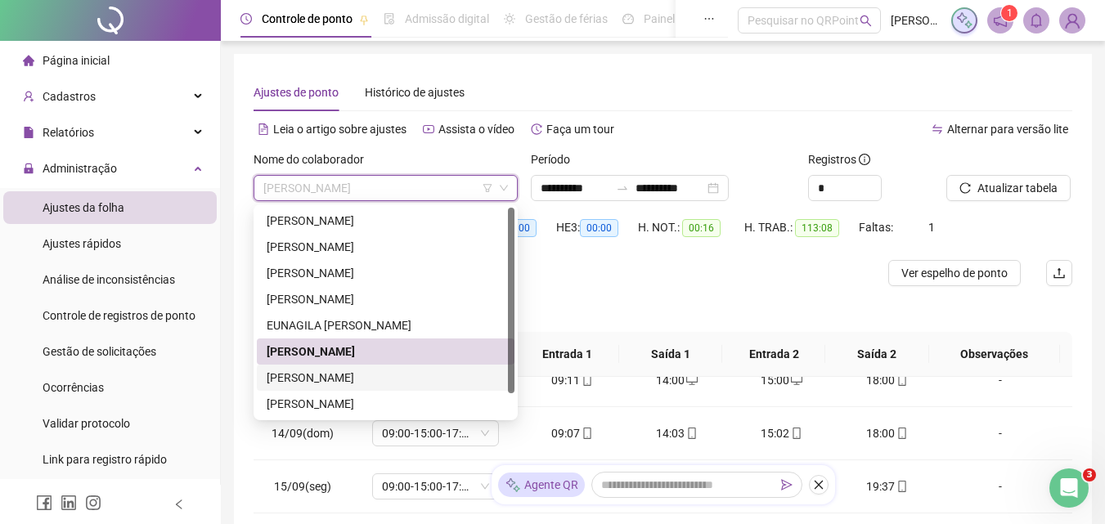
click at [363, 374] on div "[PERSON_NAME]" at bounding box center [386, 378] width 238 height 18
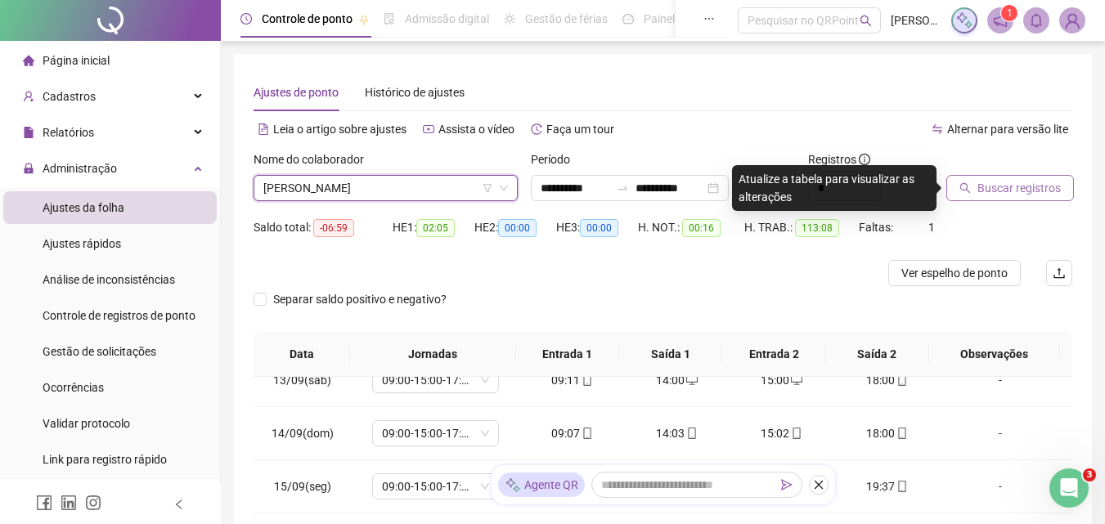
click at [988, 196] on span "Buscar registros" at bounding box center [1018, 188] width 83 height 18
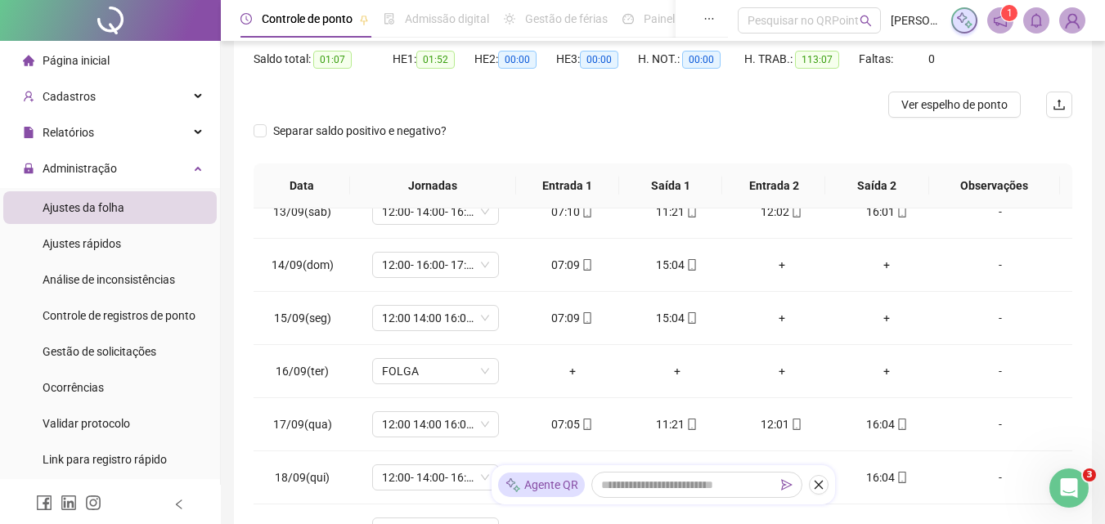
scroll to position [331, 0]
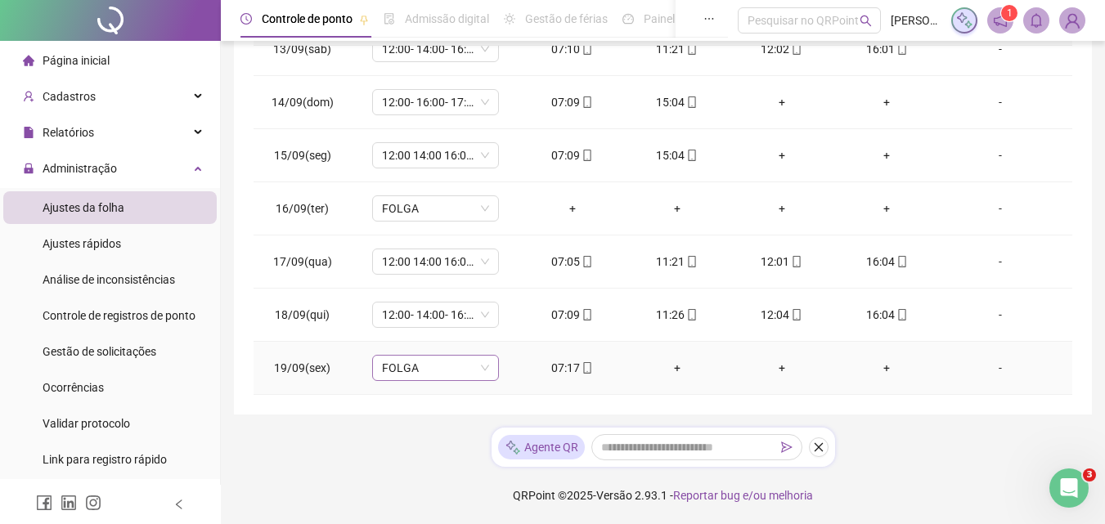
click at [411, 373] on span "FOLGA" at bounding box center [435, 368] width 107 height 25
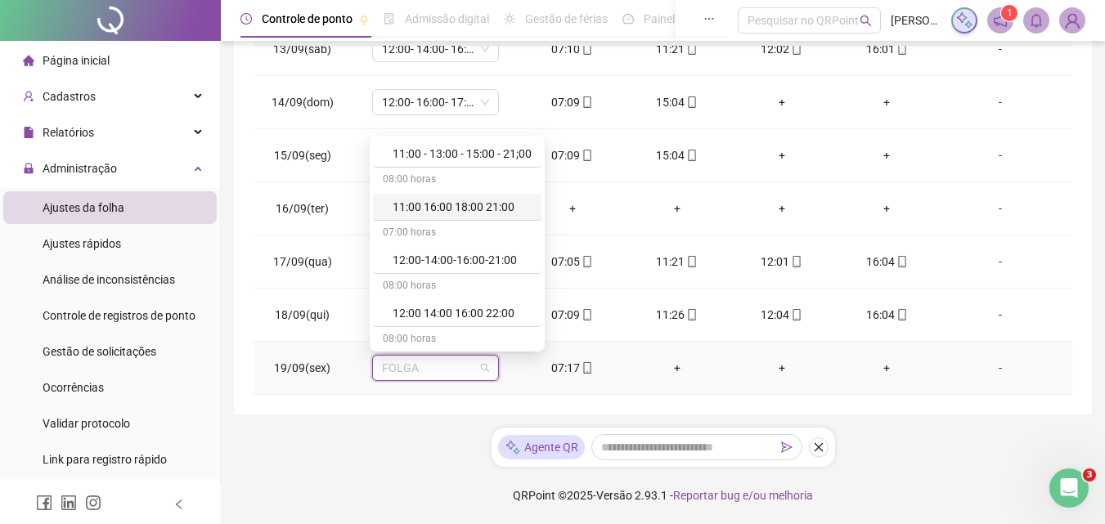
scroll to position [573, 0]
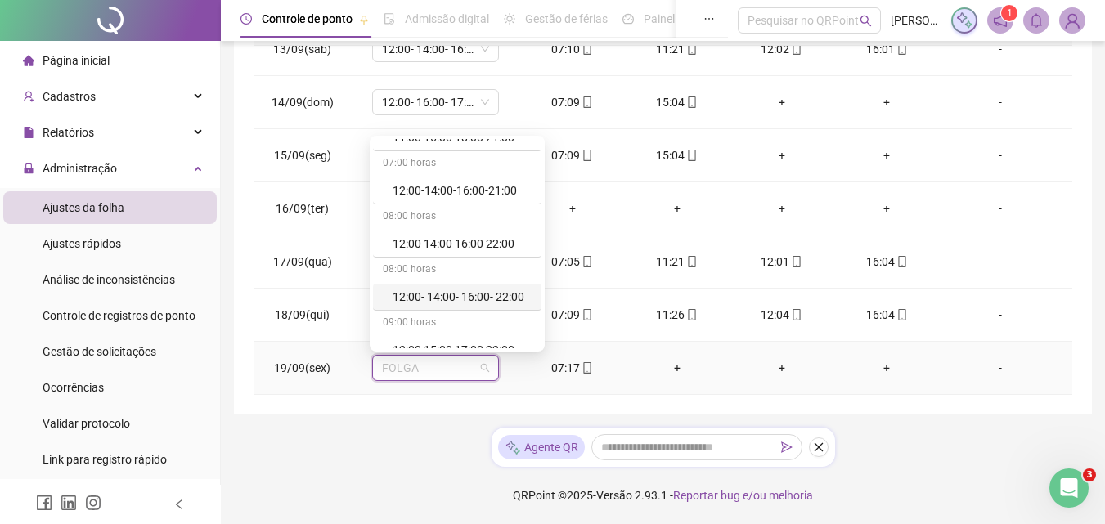
click at [462, 301] on div "12:00- 14:00- 16:00- 22:00" at bounding box center [462, 297] width 139 height 18
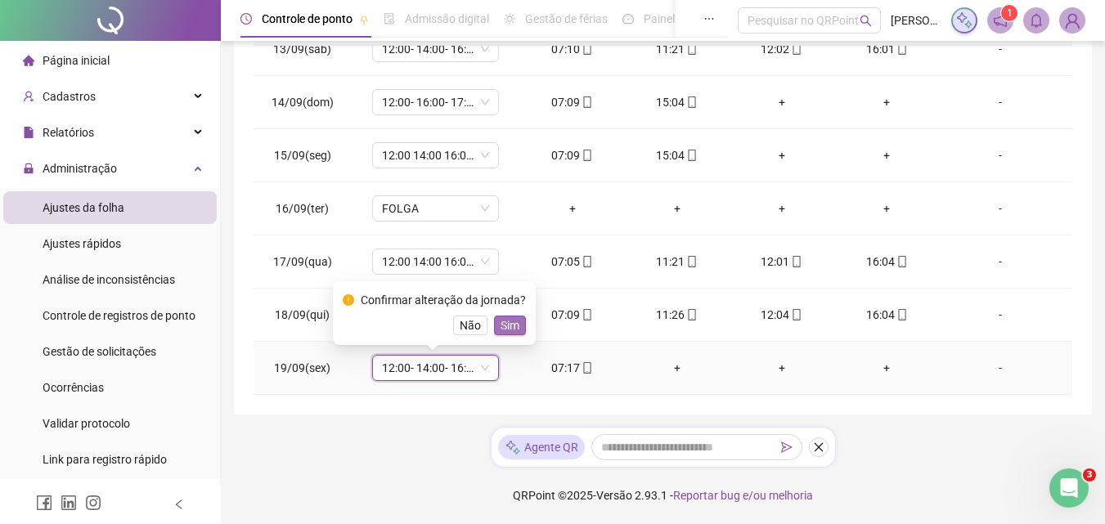
click at [509, 324] on span "Sim" at bounding box center [510, 326] width 19 height 18
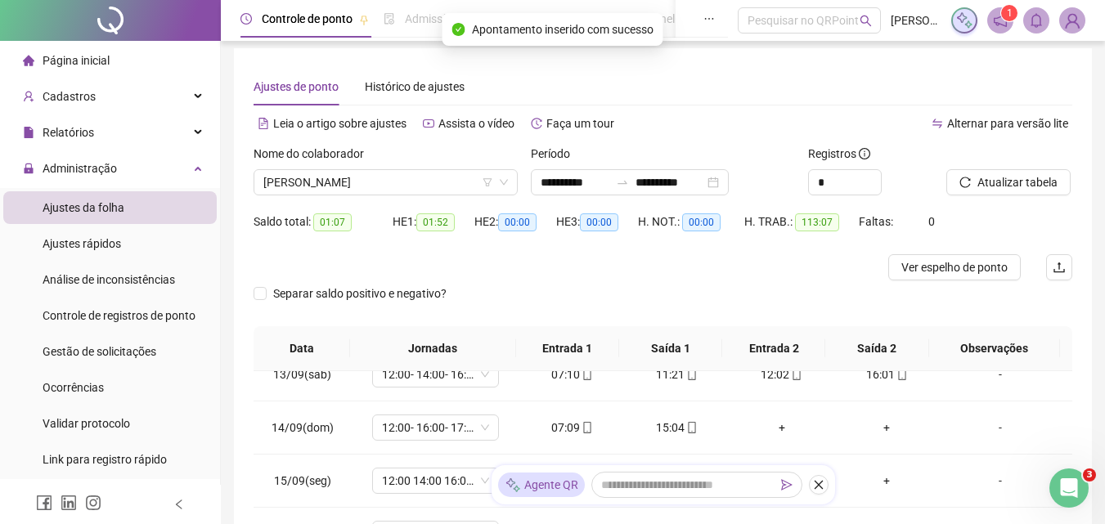
scroll to position [0, 0]
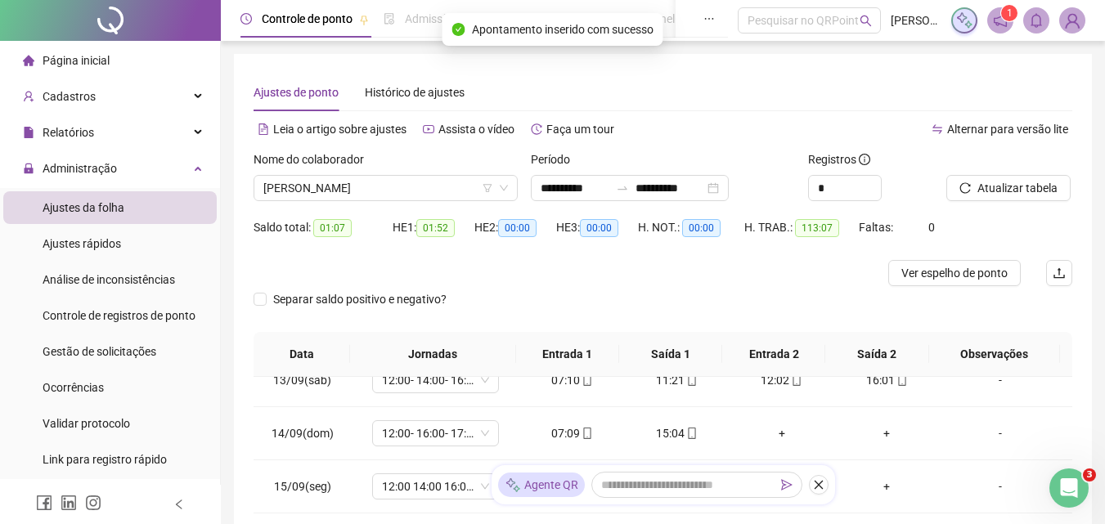
click at [998, 159] on div at bounding box center [988, 162] width 85 height 25
click at [994, 180] on span "Atualizar tabela" at bounding box center [1017, 188] width 80 height 18
click at [420, 197] on span "[PERSON_NAME]" at bounding box center [385, 188] width 245 height 25
click at [420, 189] on span "[PERSON_NAME]" at bounding box center [385, 188] width 245 height 25
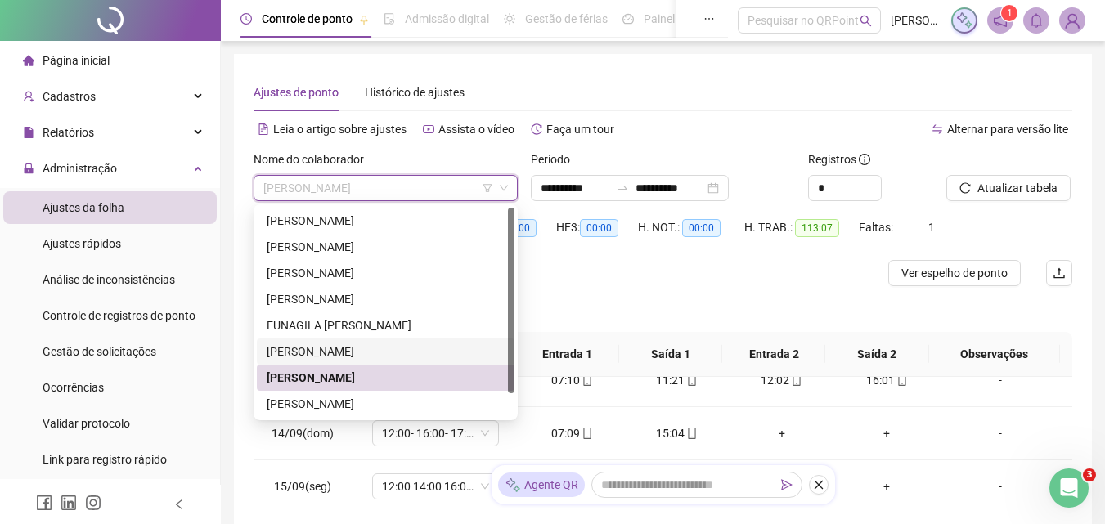
scroll to position [26, 0]
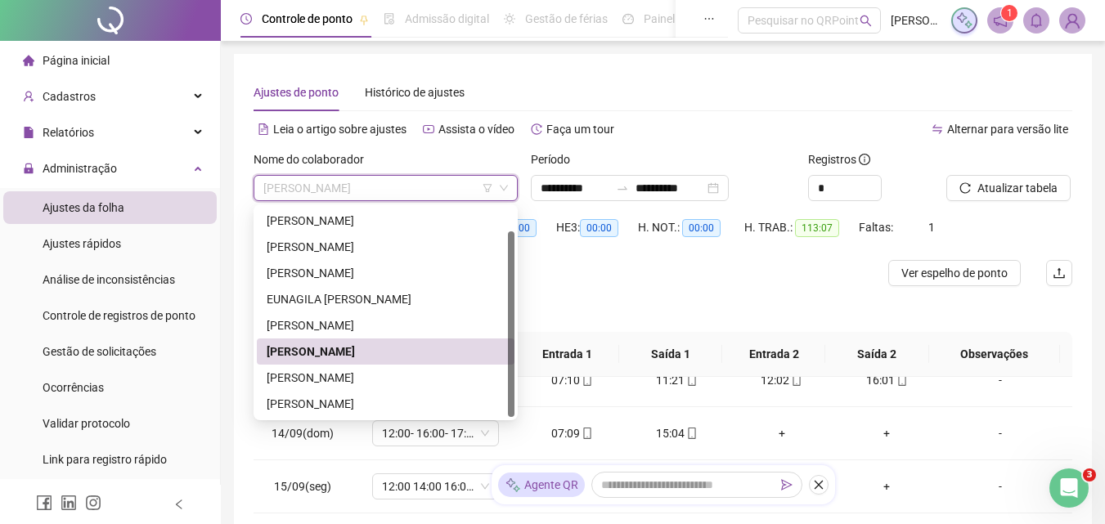
click at [363, 365] on div "[PERSON_NAME]" at bounding box center [386, 378] width 258 height 26
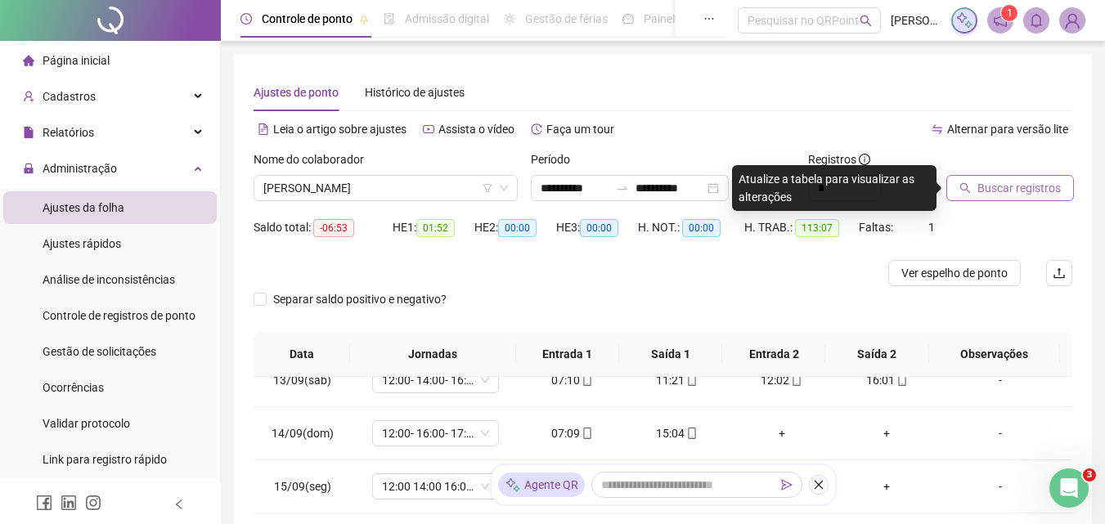
click at [1023, 182] on span "Buscar registros" at bounding box center [1018, 188] width 83 height 18
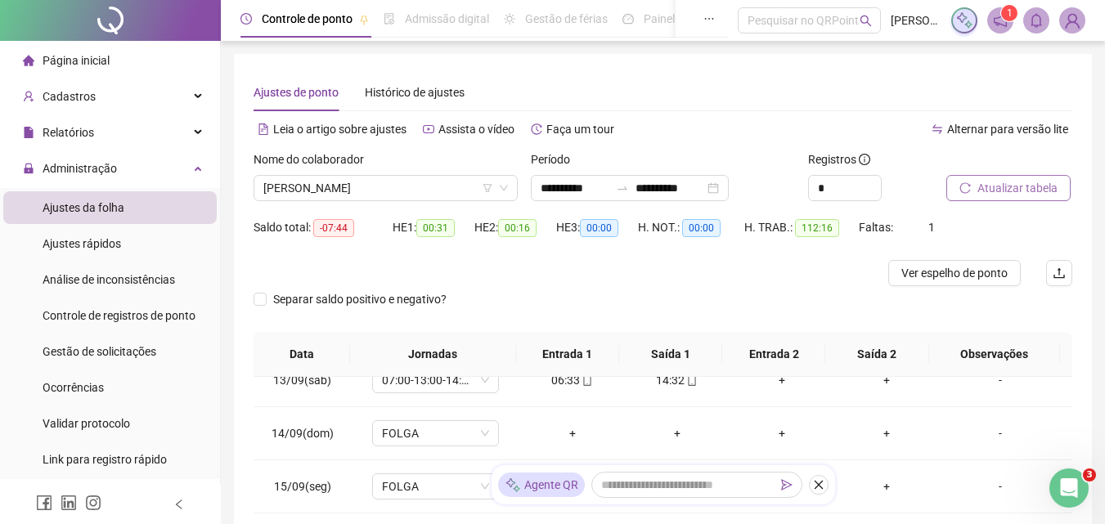
scroll to position [331, 0]
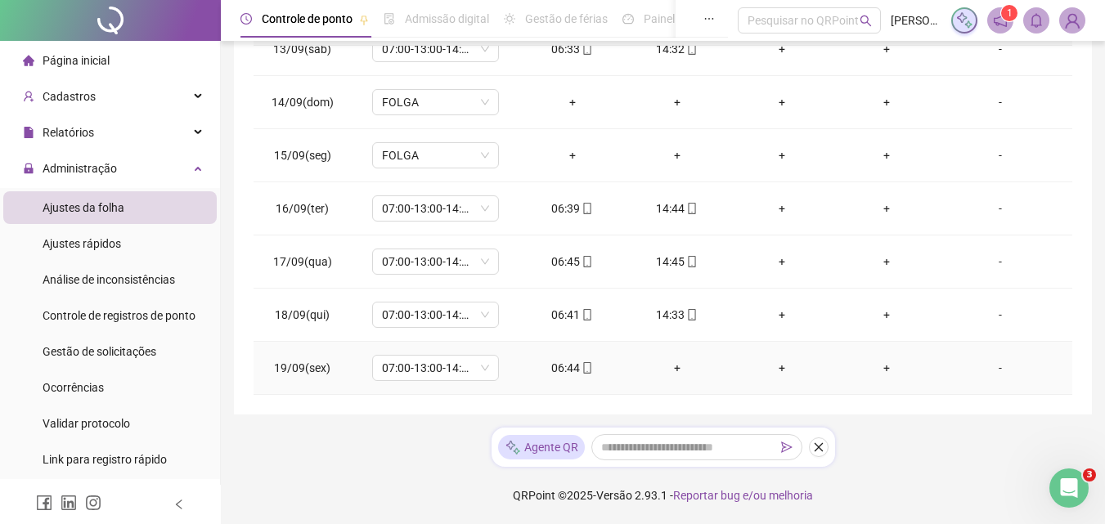
click at [670, 360] on div "+" at bounding box center [677, 368] width 79 height 18
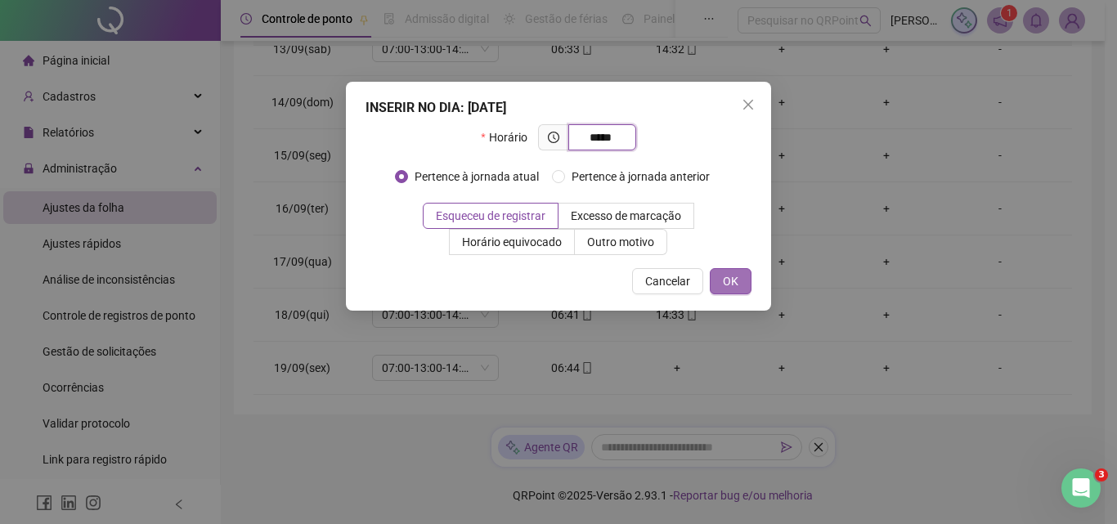
type input "*****"
click at [743, 273] on button "OK" at bounding box center [731, 281] width 42 height 26
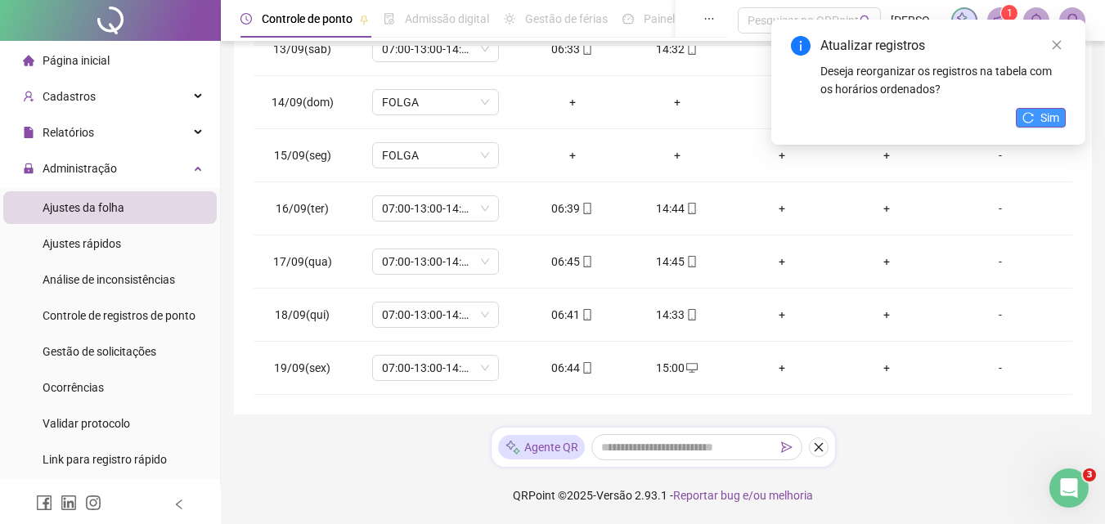
click at [1052, 113] on span "Sim" at bounding box center [1049, 118] width 19 height 18
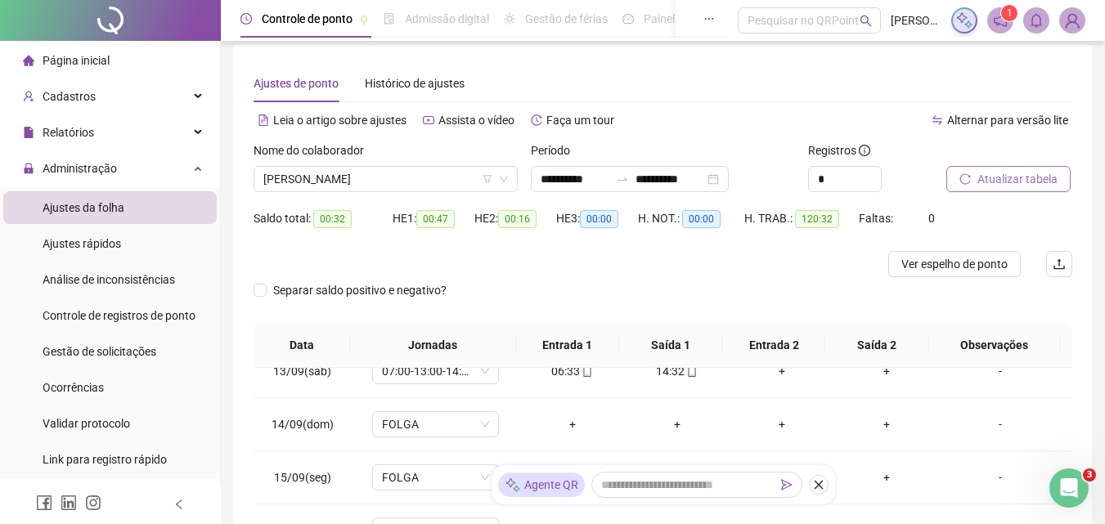
scroll to position [0, 0]
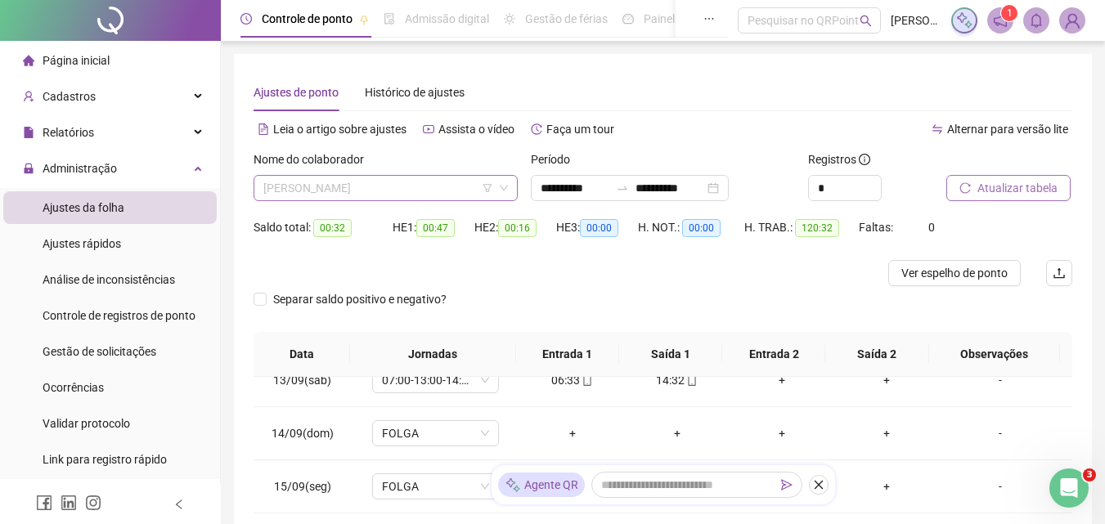
click at [418, 185] on span "[PERSON_NAME]" at bounding box center [385, 188] width 245 height 25
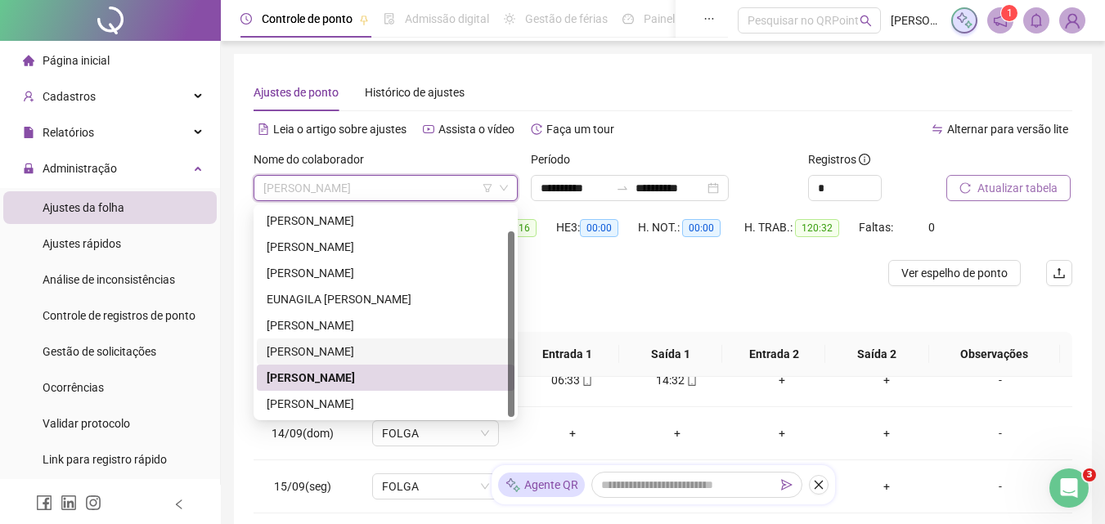
click at [620, 297] on div "Separar saldo positivo e negativo?" at bounding box center [663, 309] width 819 height 46
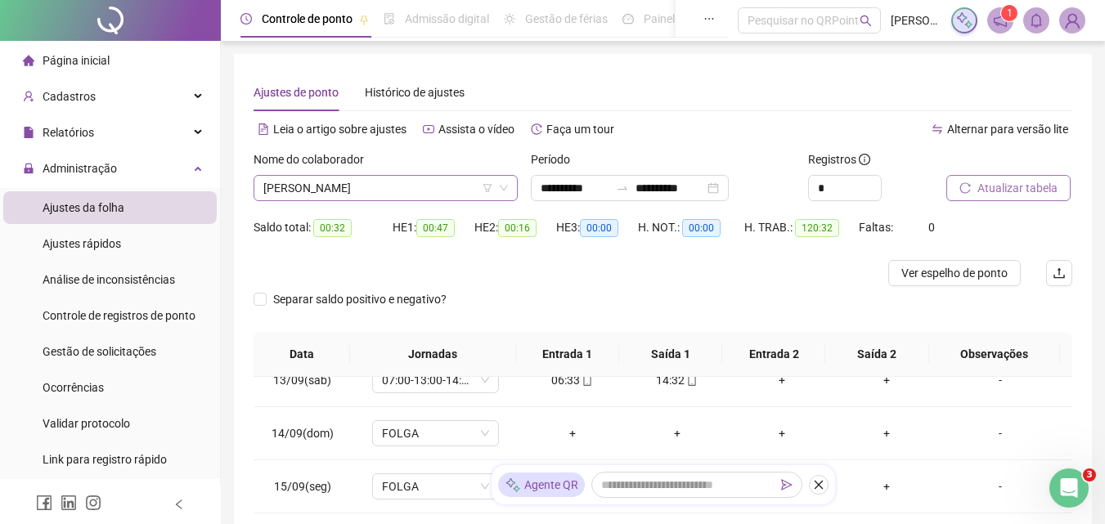
click at [408, 195] on span "[PERSON_NAME]" at bounding box center [385, 188] width 245 height 25
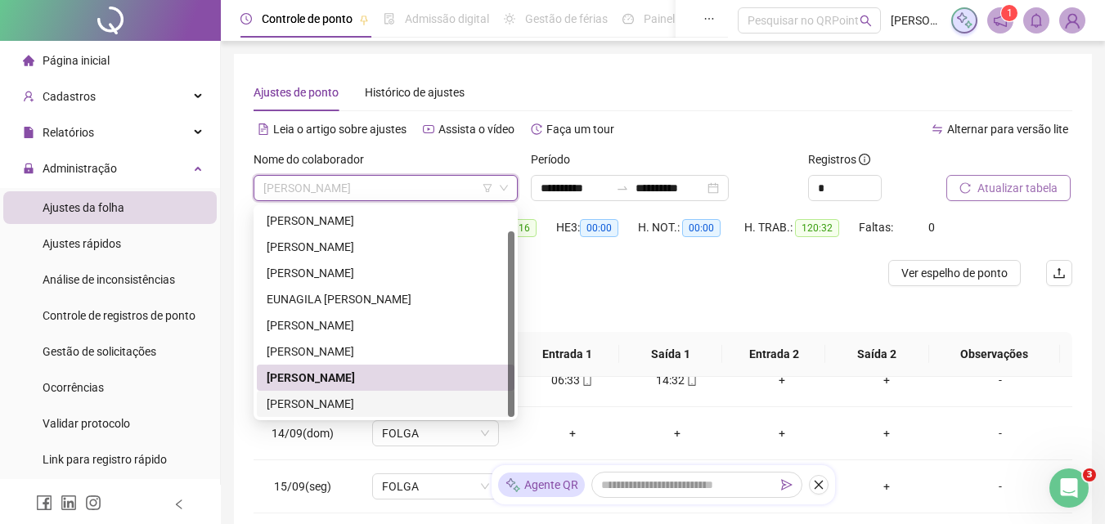
drag, startPoint x: 339, startPoint y: 411, endPoint x: 367, endPoint y: 402, distance: 29.2
click at [340, 411] on div "[PERSON_NAME]" at bounding box center [386, 404] width 238 height 18
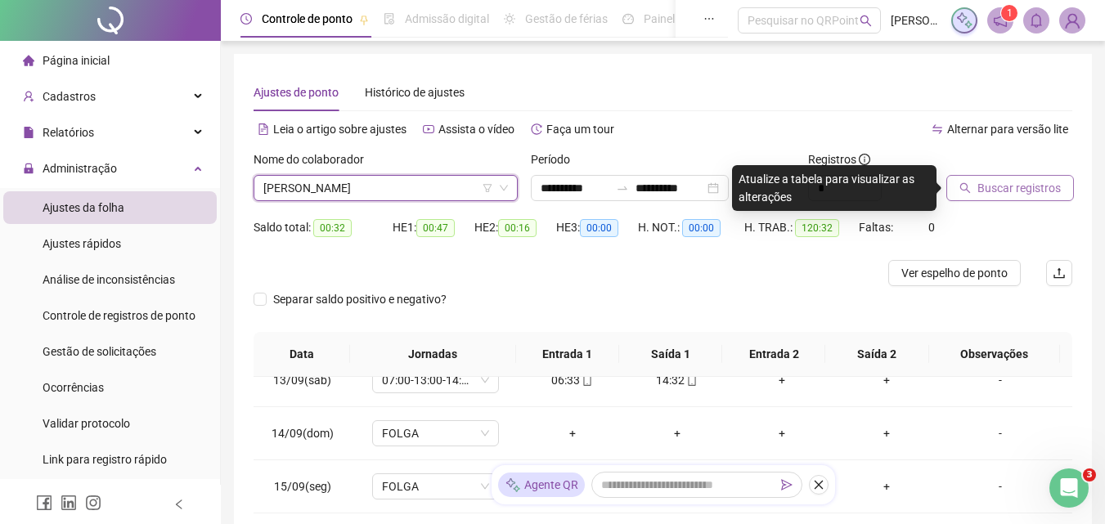
click at [1004, 195] on span "Buscar registros" at bounding box center [1018, 188] width 83 height 18
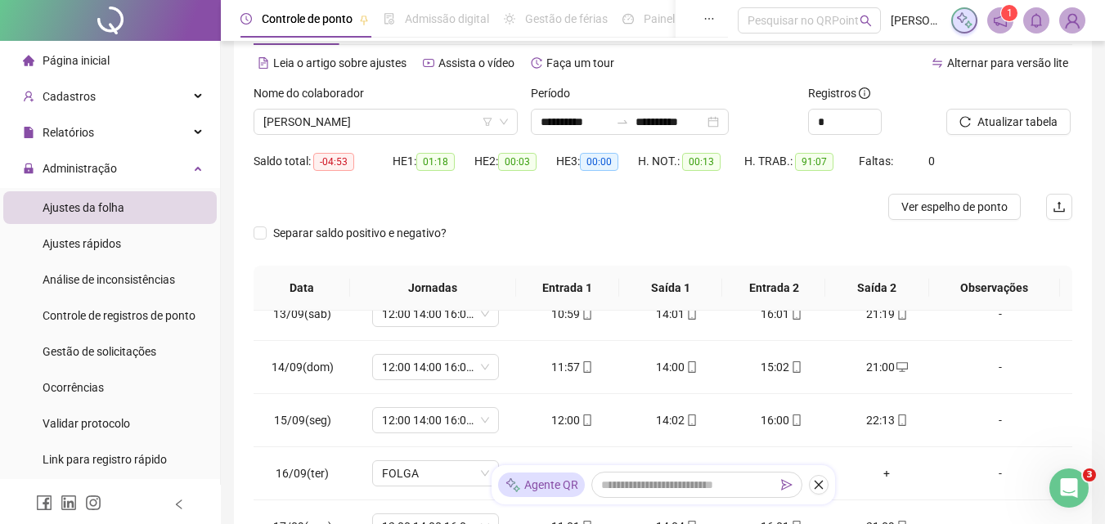
scroll to position [331, 0]
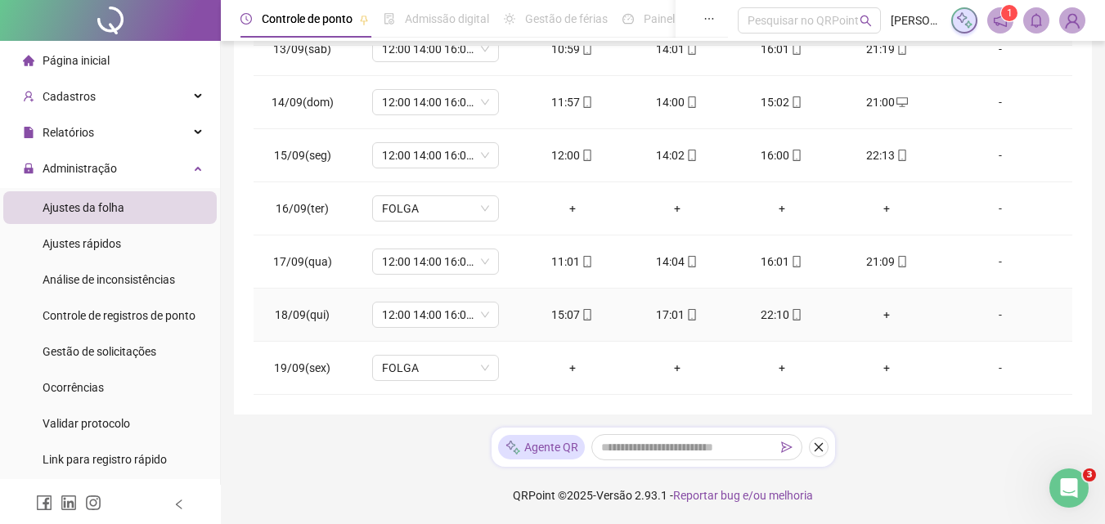
click at [874, 312] on div "+" at bounding box center [886, 315] width 79 height 18
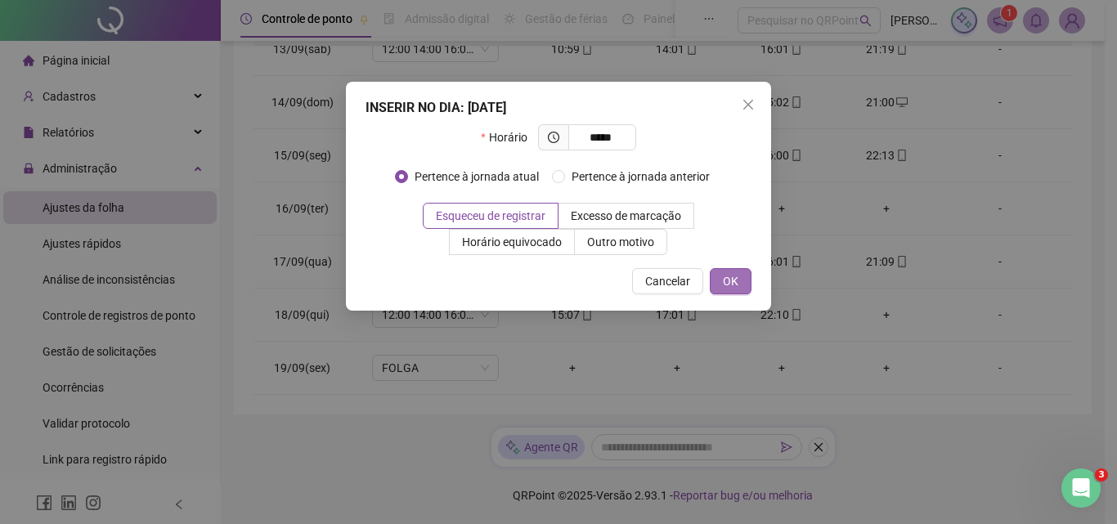
type input "*****"
click at [749, 275] on button "OK" at bounding box center [731, 281] width 42 height 26
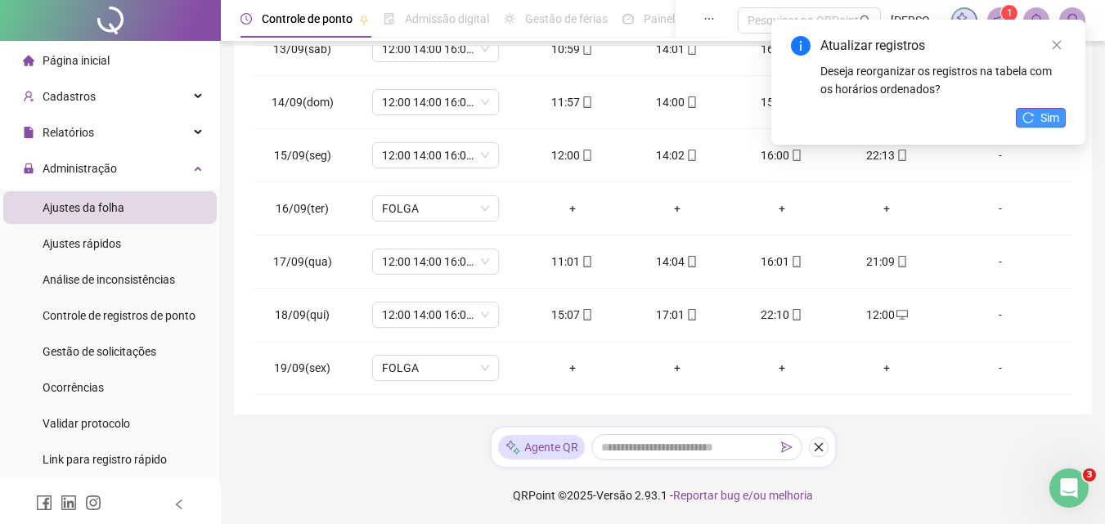
click at [1051, 121] on span "Sim" at bounding box center [1049, 118] width 19 height 18
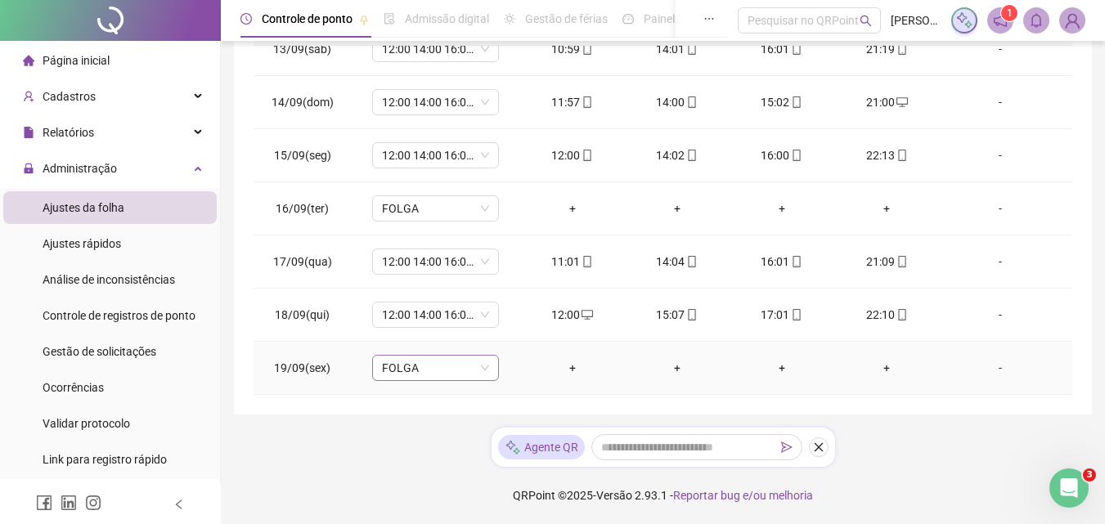
click at [406, 362] on span "FOLGA" at bounding box center [435, 368] width 107 height 25
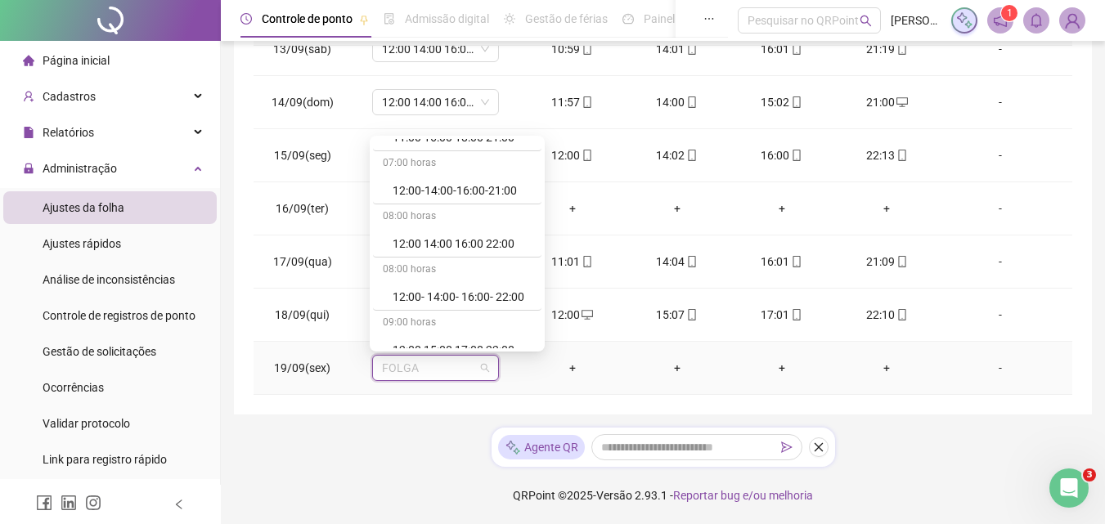
scroll to position [654, 0]
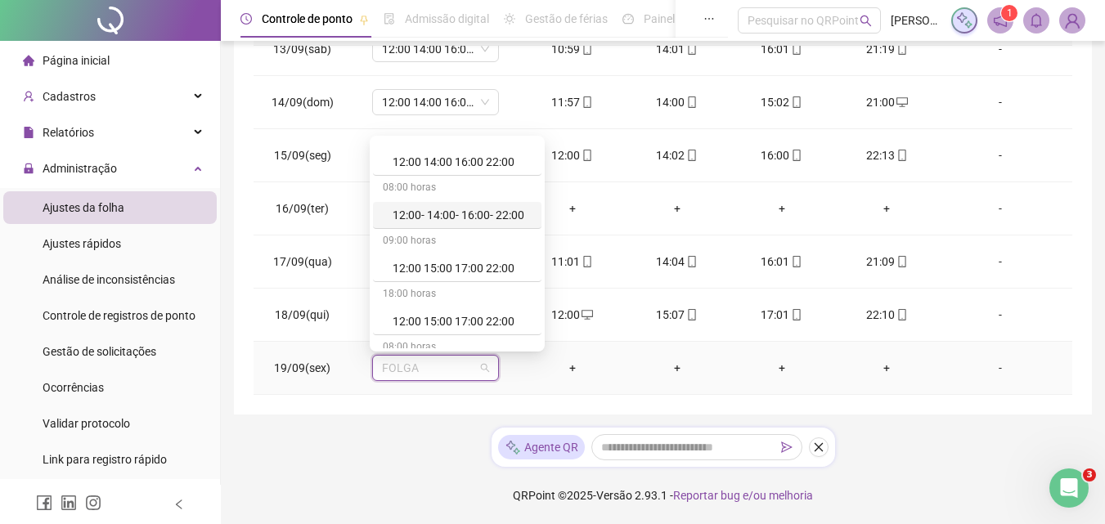
click at [456, 214] on div "12:00- 14:00- 16:00- 22:00" at bounding box center [462, 215] width 139 height 18
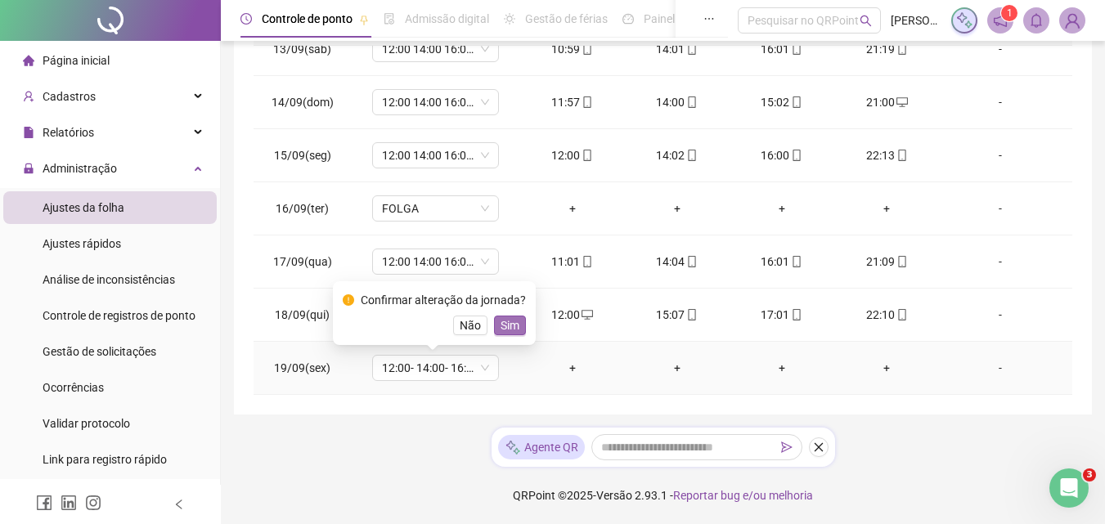
click at [511, 329] on span "Sim" at bounding box center [510, 326] width 19 height 18
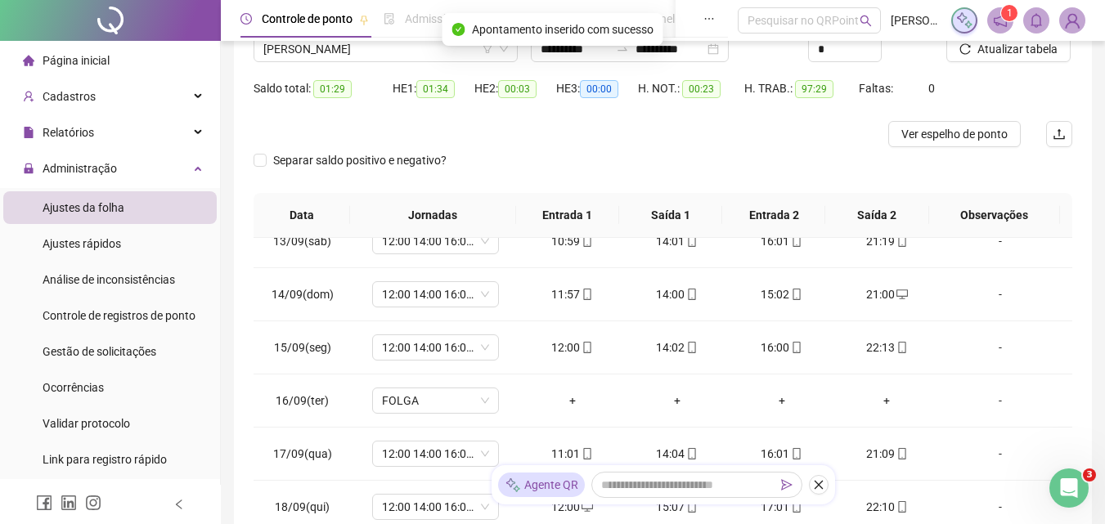
scroll to position [0, 0]
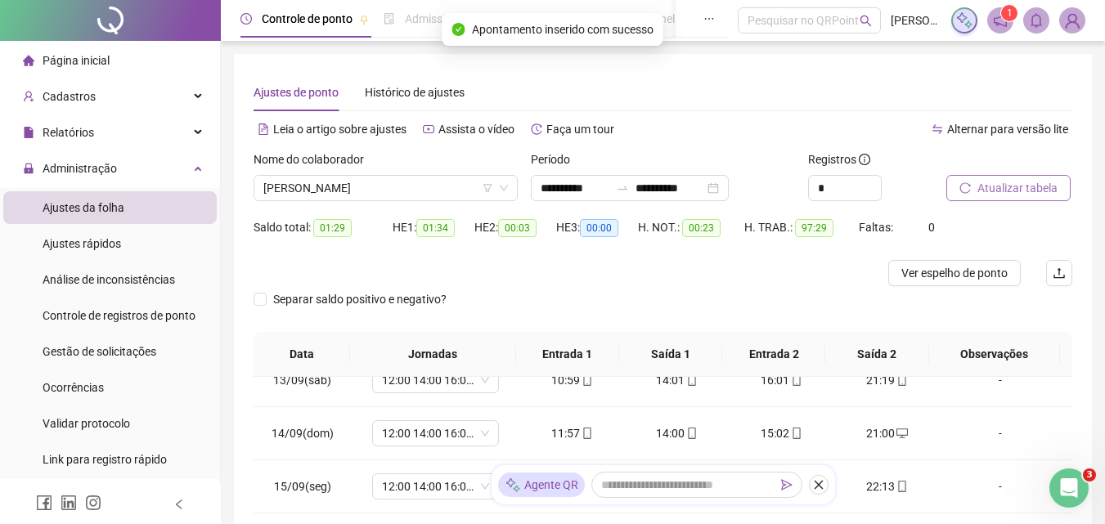
click at [1017, 177] on button "Atualizar tabela" at bounding box center [1008, 188] width 124 height 26
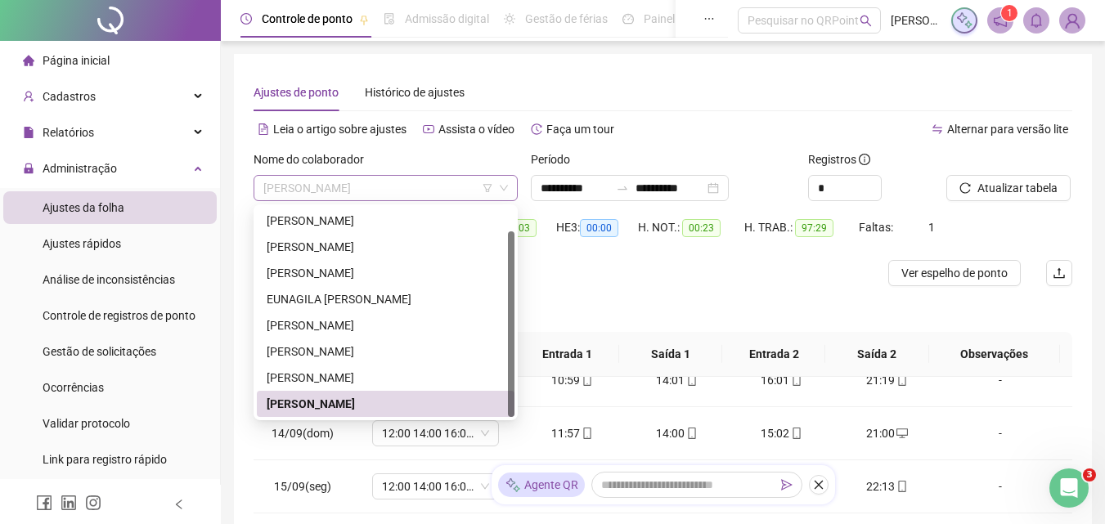
click at [456, 186] on span "[PERSON_NAME]" at bounding box center [385, 188] width 245 height 25
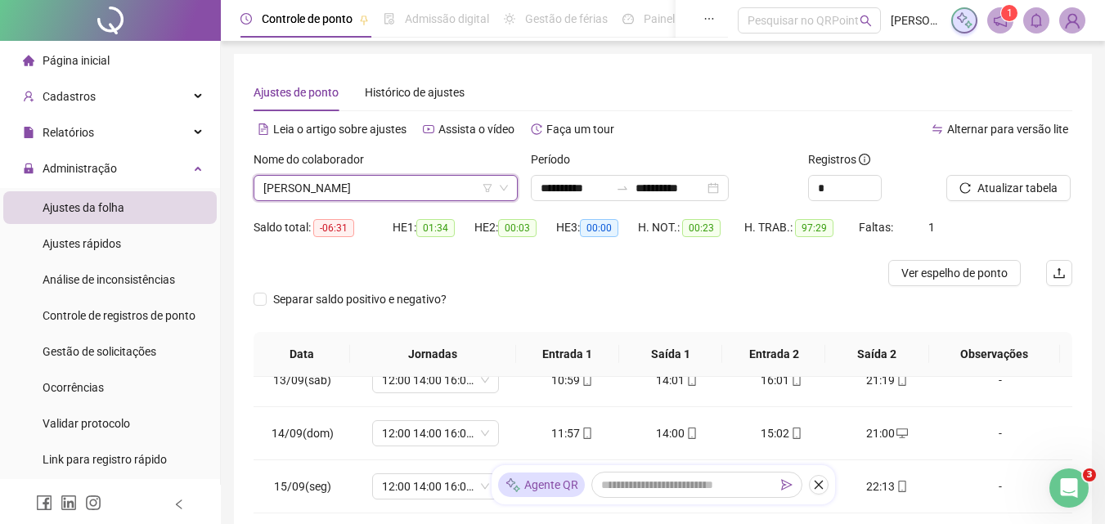
click at [1091, 228] on div "**********" at bounding box center [663, 400] width 858 height 692
click at [639, 279] on div at bounding box center [561, 273] width 614 height 26
